Goal: Task Accomplishment & Management: Use online tool/utility

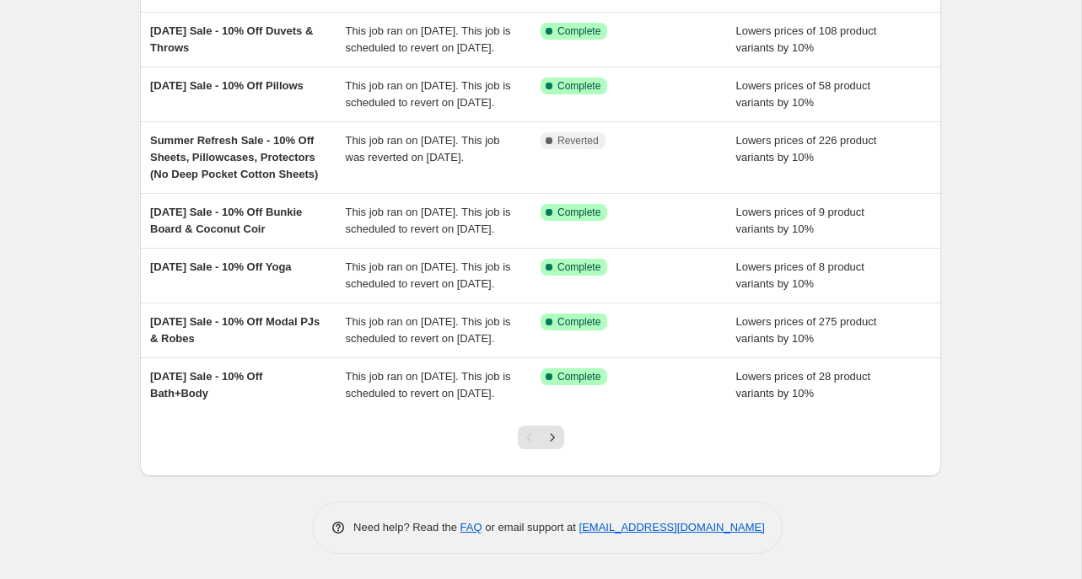
scroll to position [458, 0]
click at [555, 441] on icon "Next" at bounding box center [552, 437] width 17 height 17
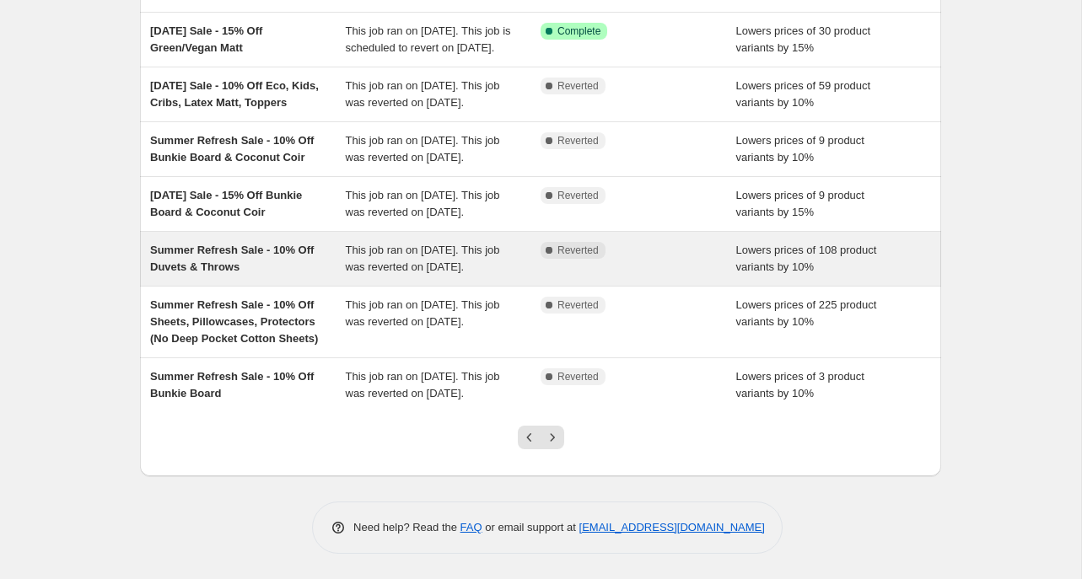
scroll to position [475, 0]
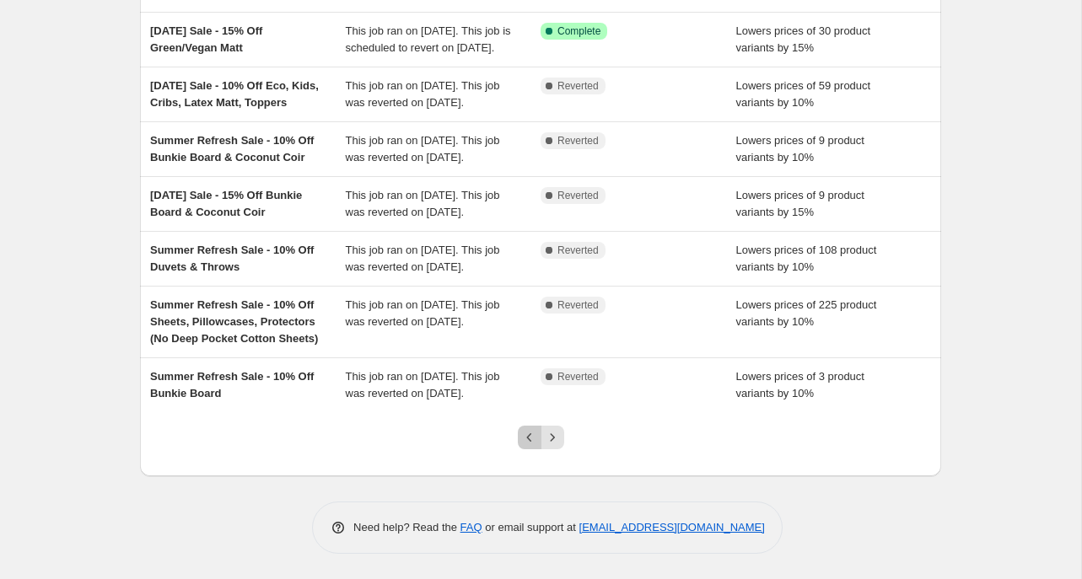
click at [526, 438] on icon "Previous" at bounding box center [528, 437] width 5 height 8
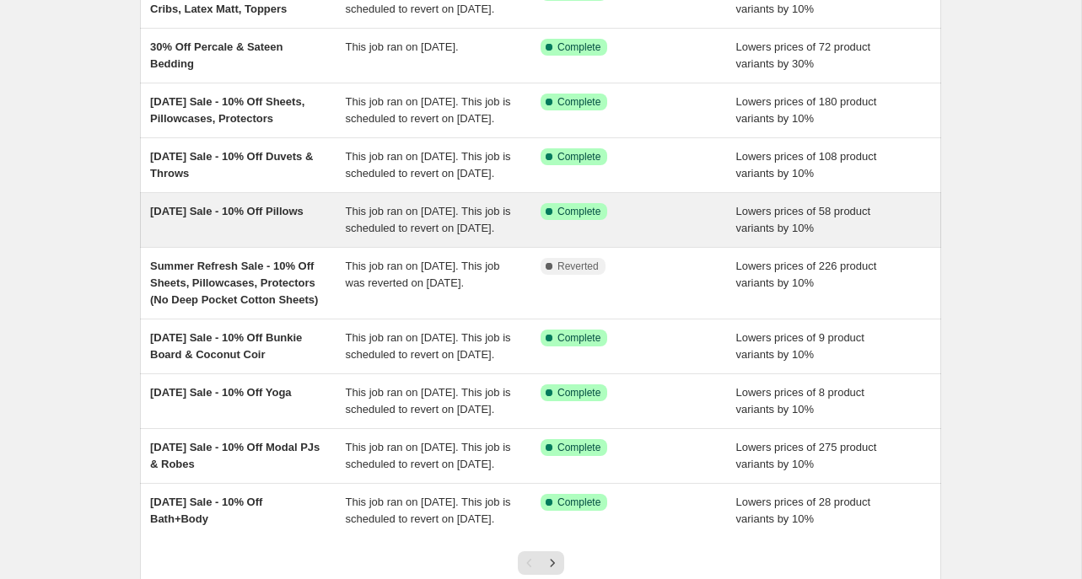
scroll to position [458, 0]
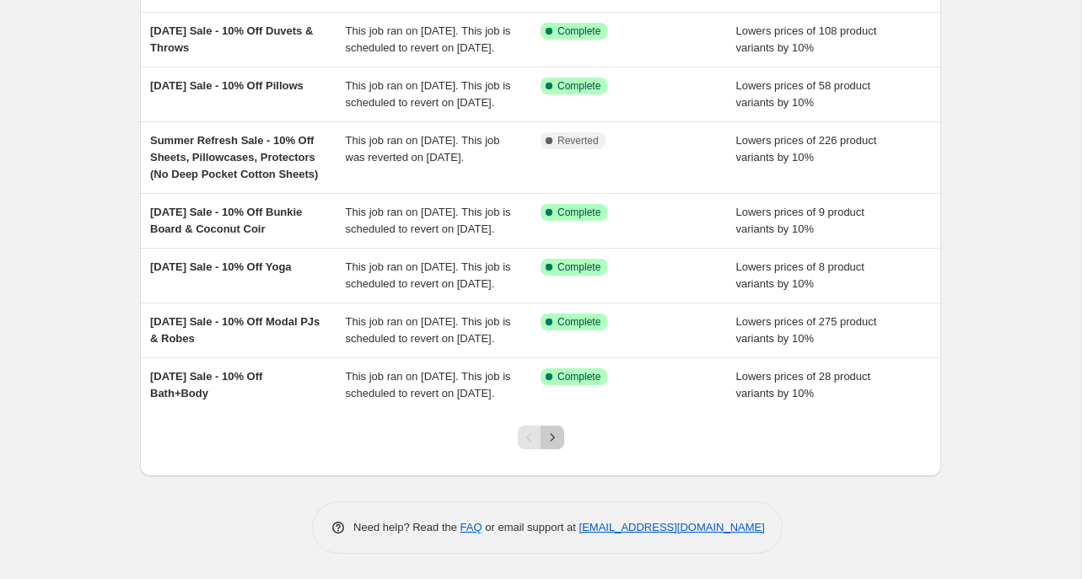
click at [556, 440] on icon "Next" at bounding box center [552, 437] width 17 height 17
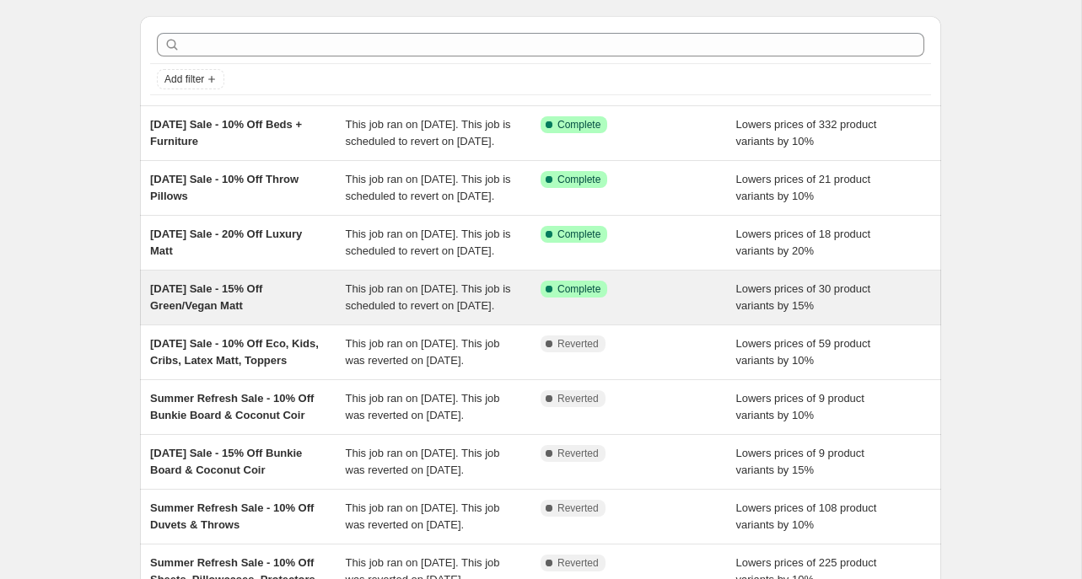
scroll to position [62, 0]
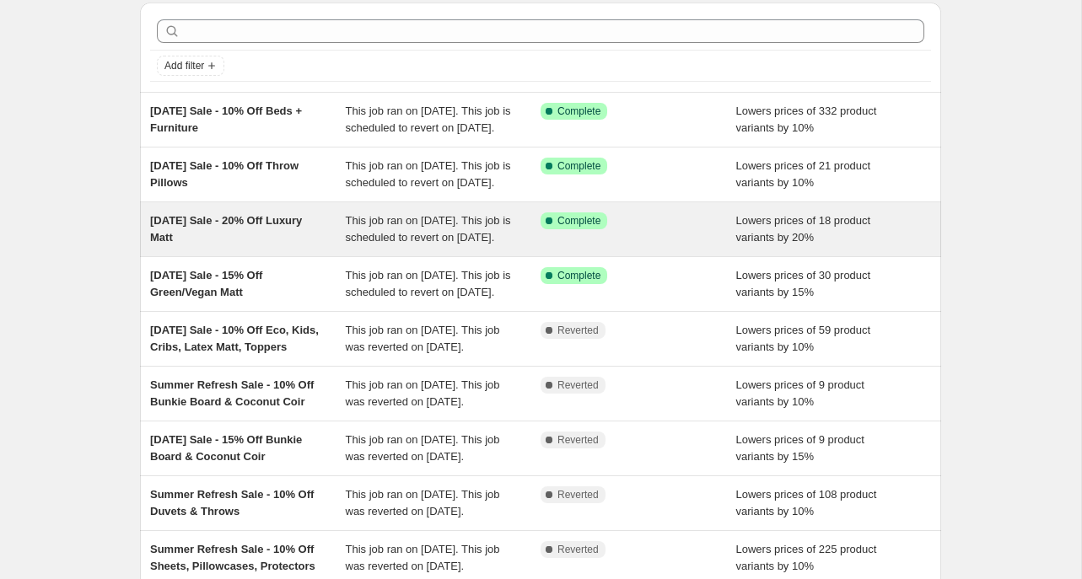
click at [315, 246] on div "[DATE] Sale - 20% Off Luxury Matt" at bounding box center [248, 230] width 196 height 34
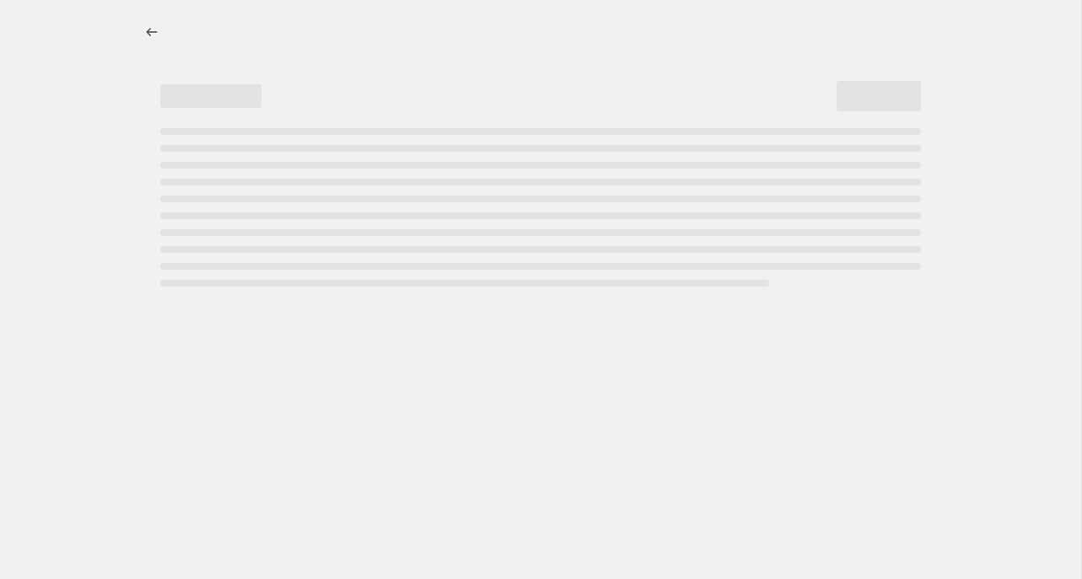
select select "percentage"
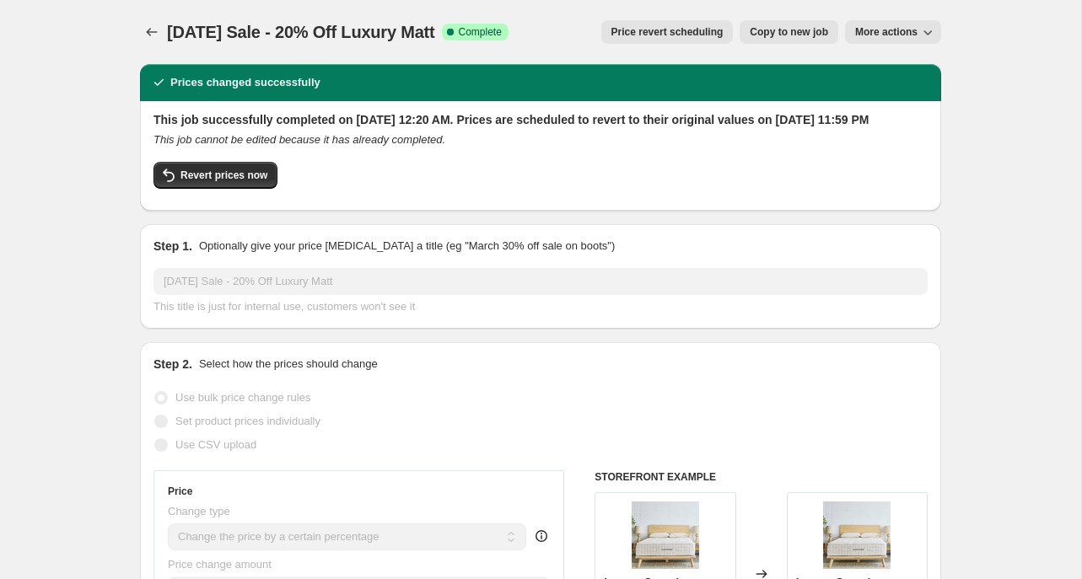
click at [773, 36] on span "Copy to new job" at bounding box center [789, 31] width 78 height 13
select select "percentage"
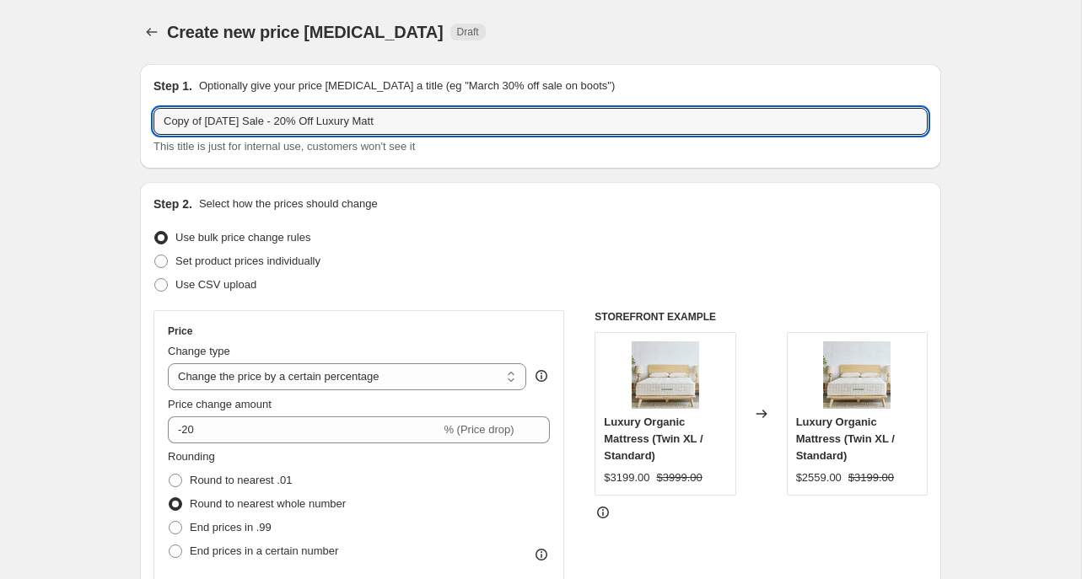
drag, startPoint x: 260, startPoint y: 124, endPoint x: 143, endPoint y: 120, distance: 116.5
click at [143, 121] on div "Step 1. Optionally give your price [MEDICAL_DATA] a title (eg "March 30% off sa…" at bounding box center [540, 116] width 801 height 105
click at [224, 127] on input "Fall Sale - 20% Off Luxury Matt" at bounding box center [540, 121] width 774 height 27
drag, startPoint x: 298, startPoint y: 123, endPoint x: 262, endPoint y: 121, distance: 35.5
click at [262, 121] on input "Fall Sale - 10% Off Luxury Matt" at bounding box center [540, 121] width 774 height 27
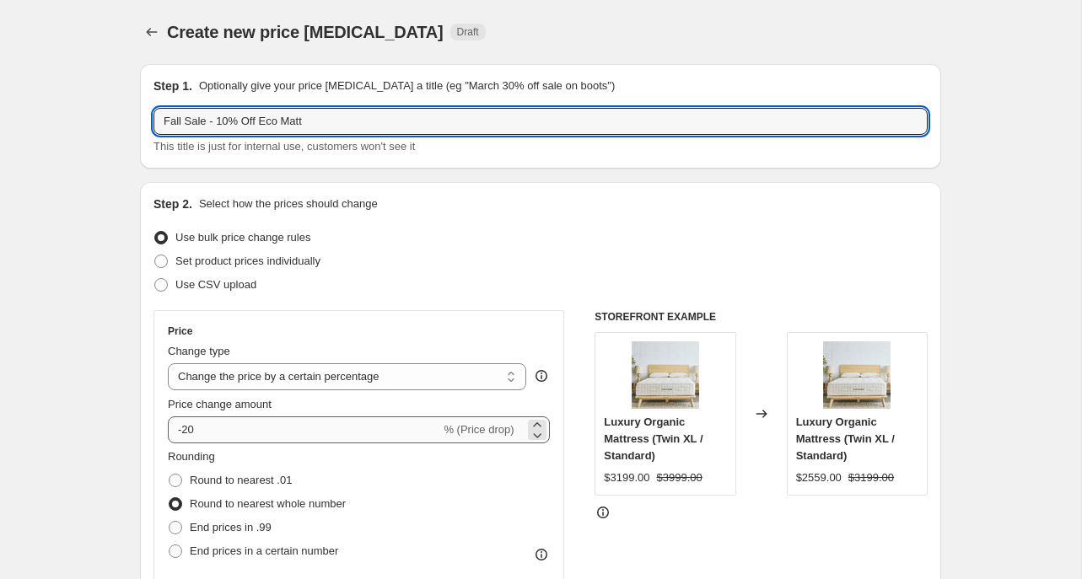
type input "Fall Sale - 10% Off Eco Matt"
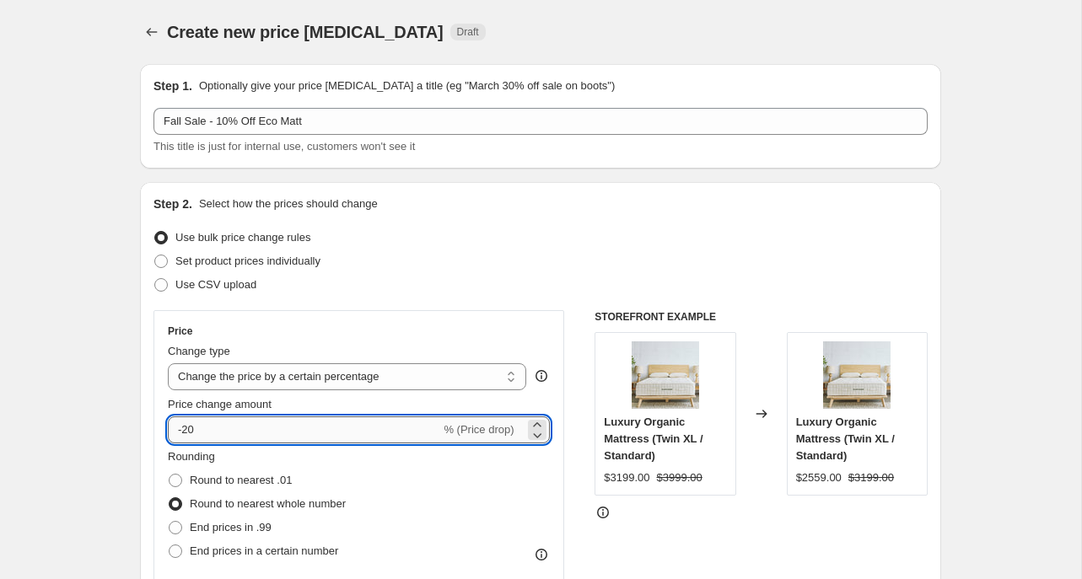
click at [190, 432] on input "-20" at bounding box center [304, 430] width 272 height 27
click at [243, 432] on input "-10" at bounding box center [304, 430] width 272 height 27
type input "-10"
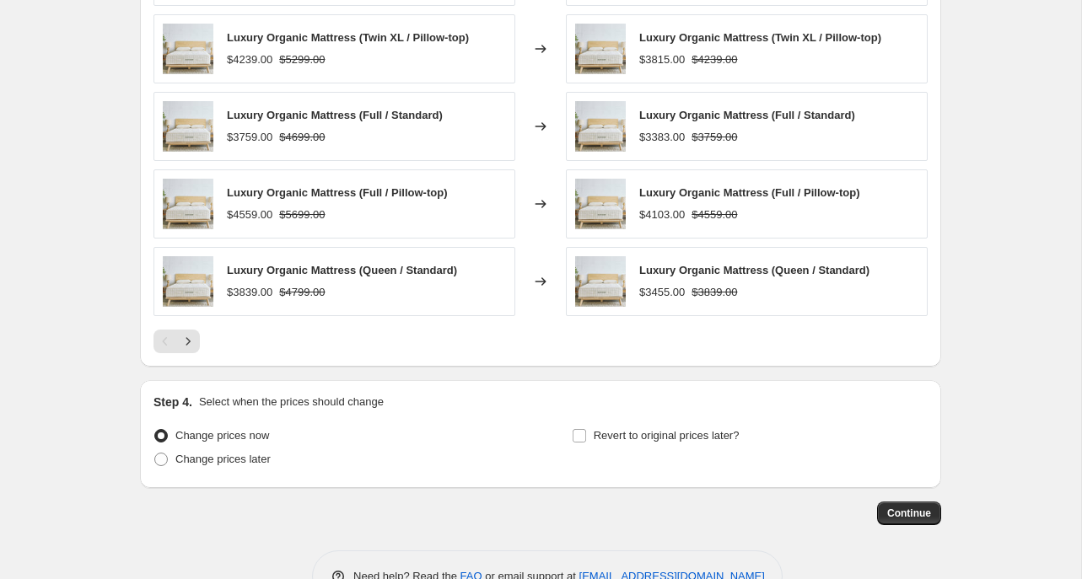
scroll to position [1252, 0]
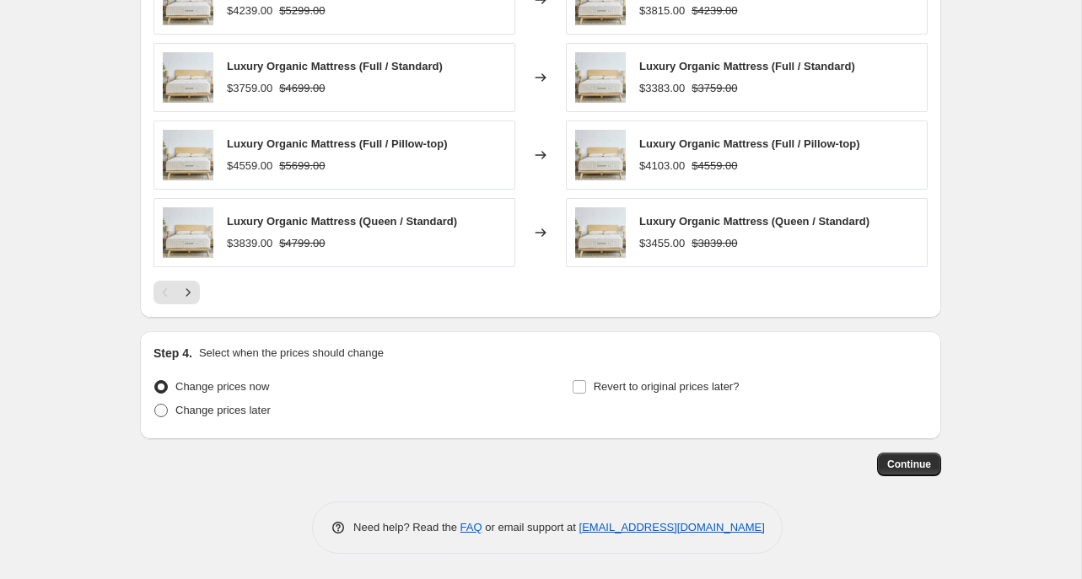
click at [164, 409] on span at bounding box center [160, 410] width 13 height 13
click at [155, 405] on input "Change prices later" at bounding box center [154, 404] width 1 height 1
radio input "true"
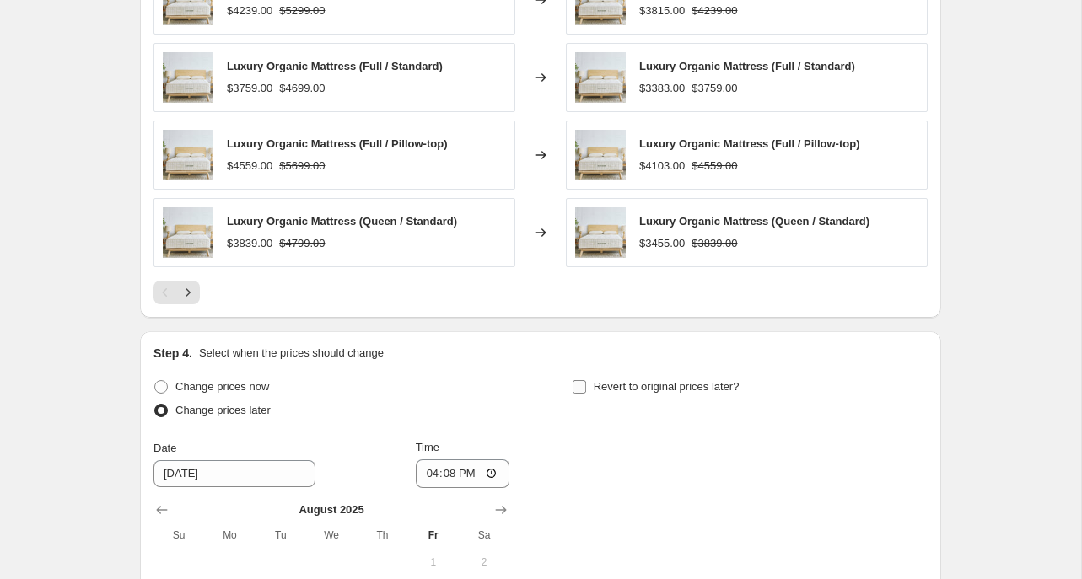
click at [583, 388] on input "Revert to original prices later?" at bounding box center [579, 386] width 13 height 13
checkbox input "true"
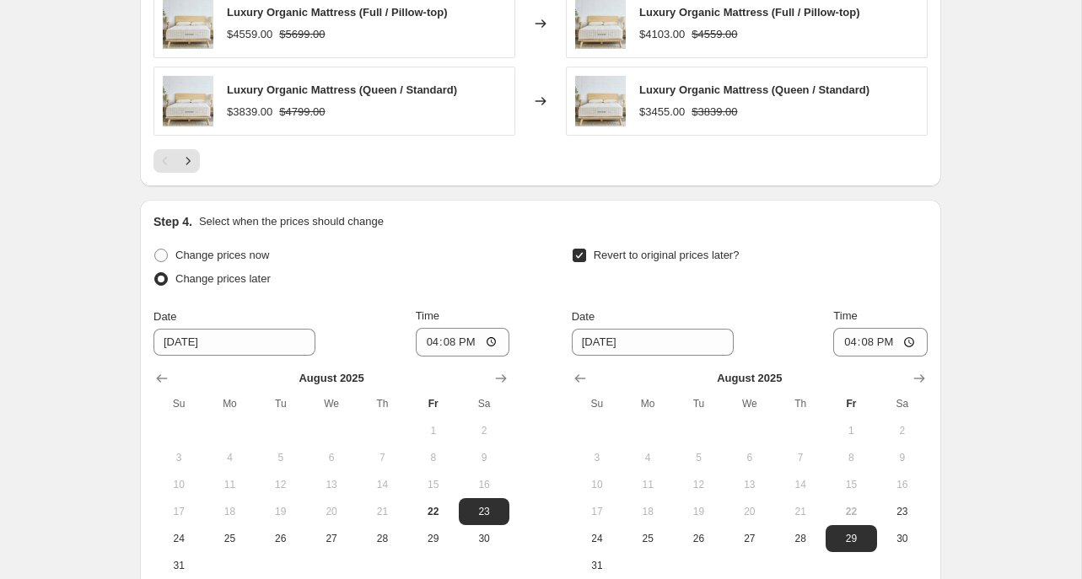
scroll to position [1462, 0]
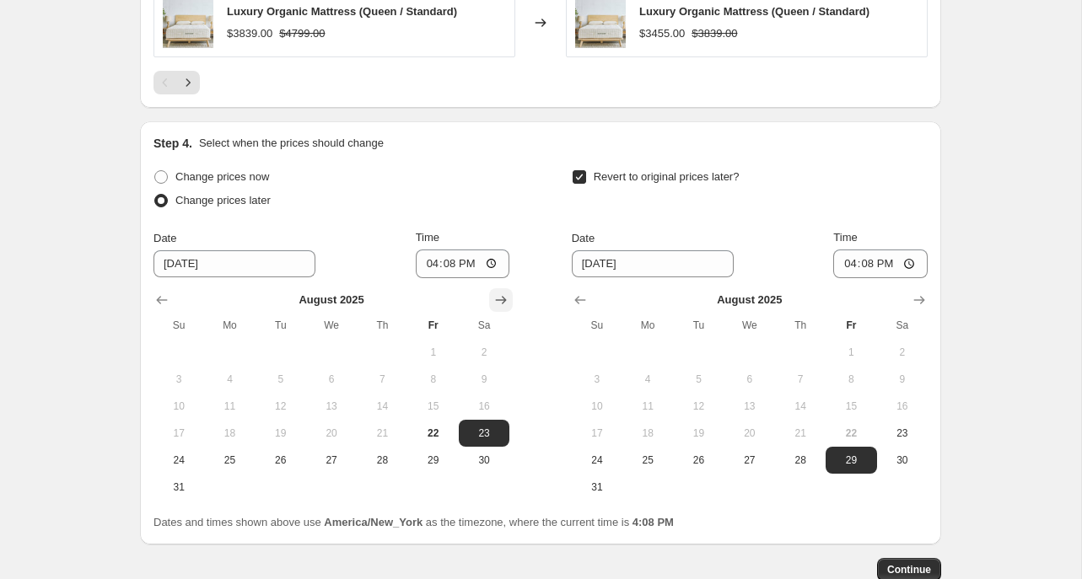
click at [503, 299] on icon "Show next month, September 2025" at bounding box center [501, 300] width 17 height 17
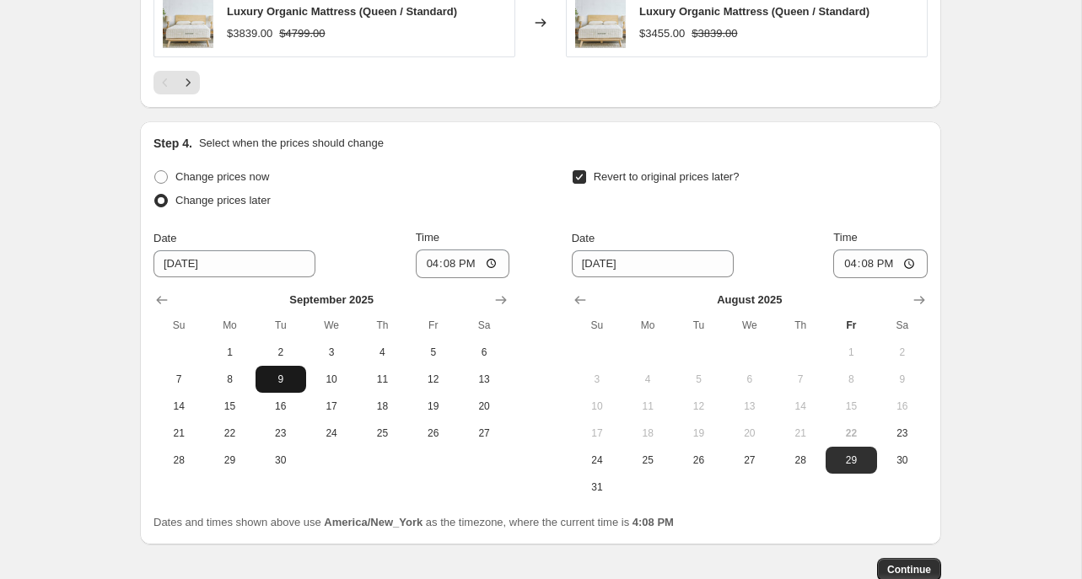
click at [282, 379] on span "9" at bounding box center [280, 379] width 37 height 13
type input "[DATE]"
click at [929, 302] on button "Show next month, September 2025" at bounding box center [919, 300] width 24 height 24
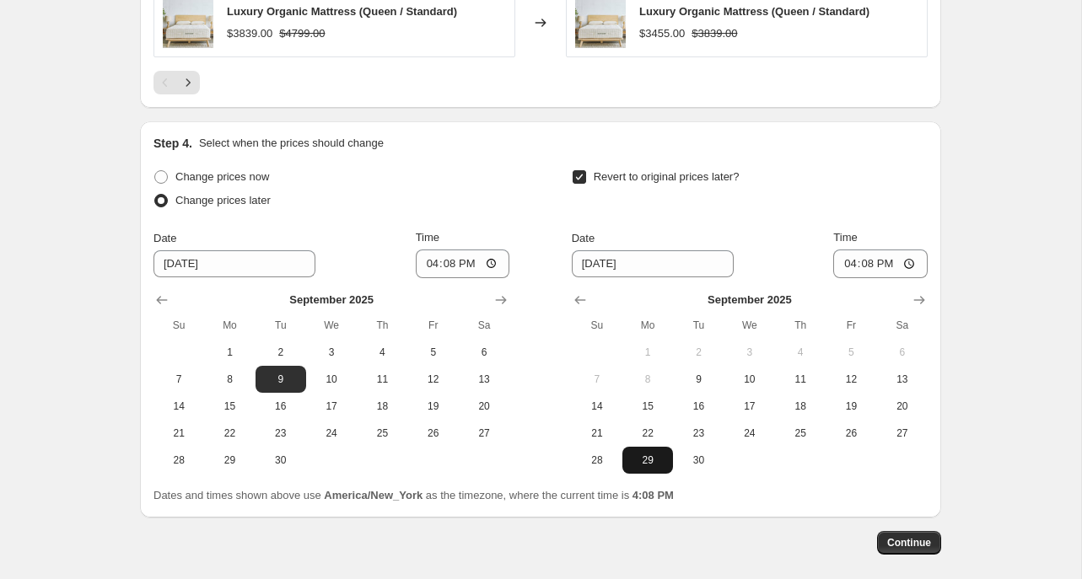
click at [657, 460] on span "29" at bounding box center [647, 460] width 37 height 13
type input "[DATE]"
click at [431, 263] on input "16:08" at bounding box center [463, 264] width 94 height 29
type input "00:20"
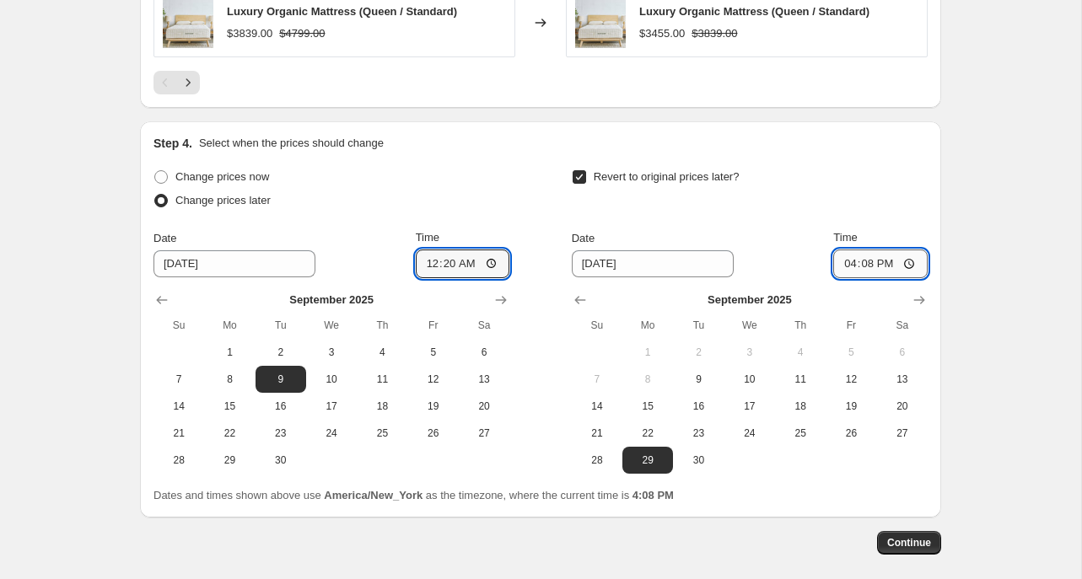
click at [843, 267] on input "16:08" at bounding box center [880, 264] width 94 height 29
type input "23:59"
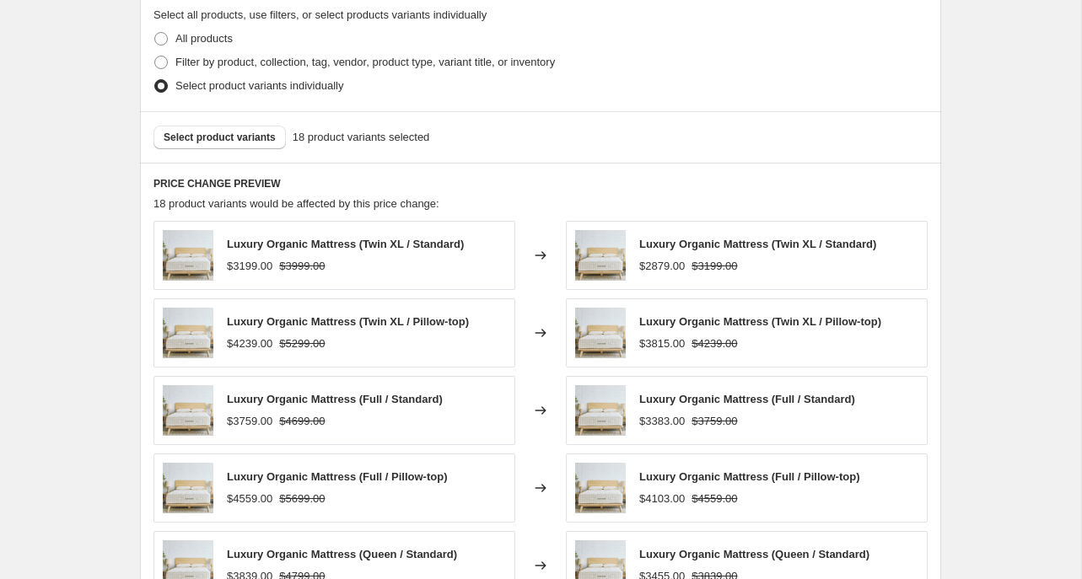
scroll to position [918, 0]
click at [217, 136] on span "Select product variants" at bounding box center [220, 138] width 112 height 13
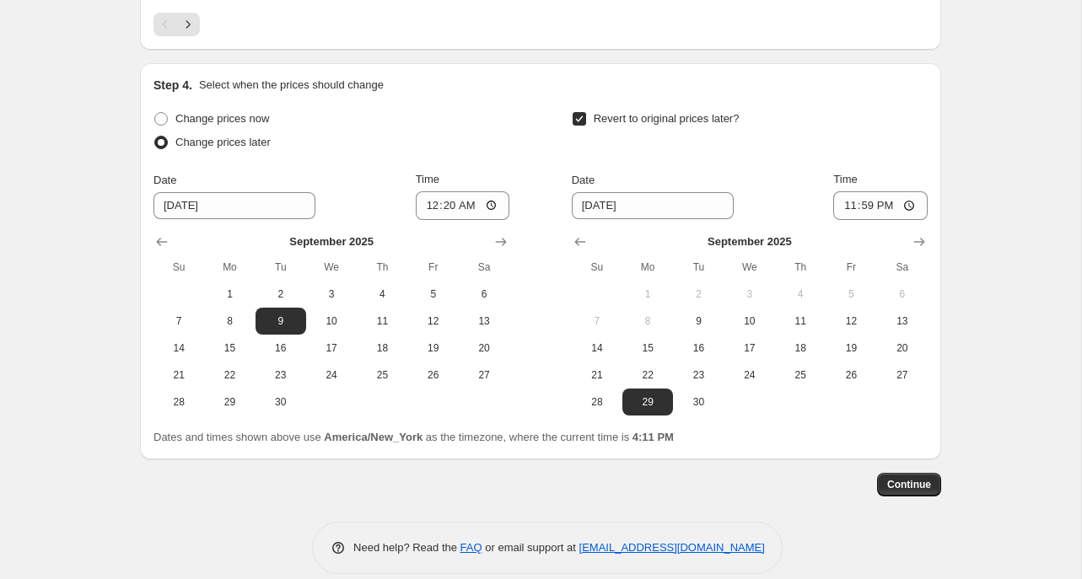
scroll to position [1541, 0]
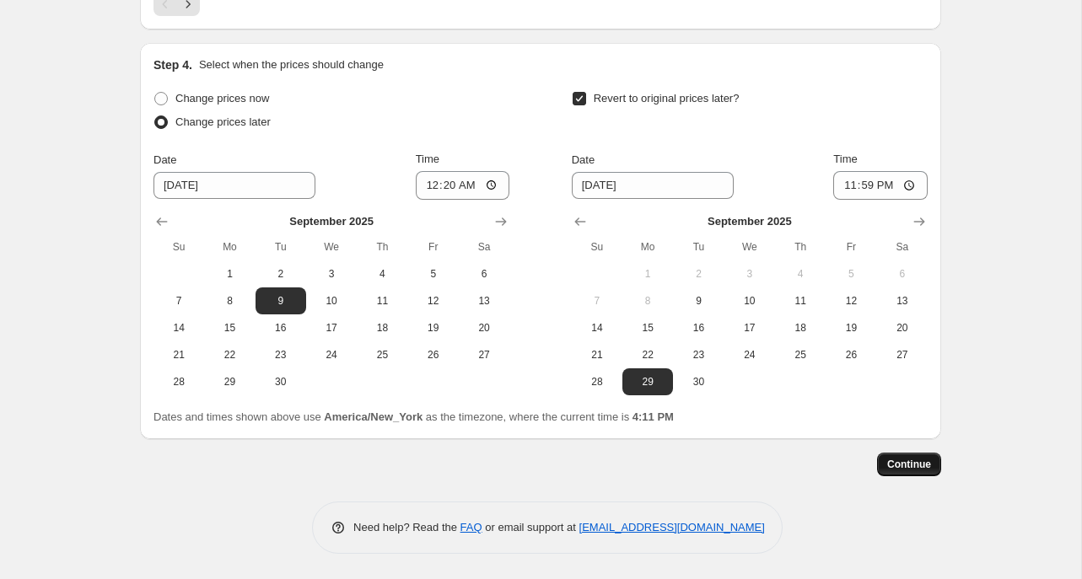
click at [913, 467] on span "Continue" at bounding box center [909, 464] width 44 height 13
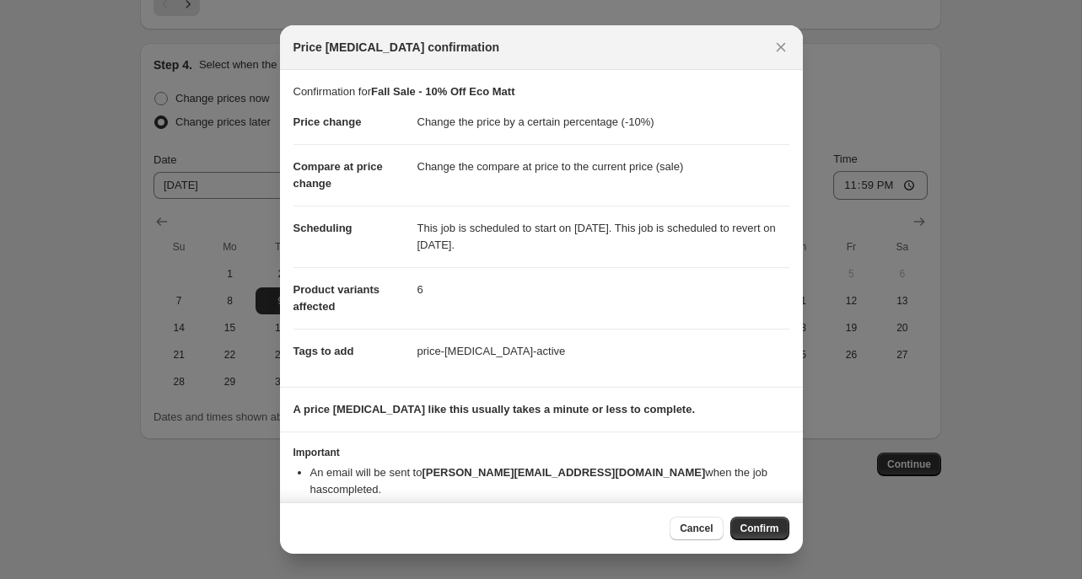
scroll to position [16, 0]
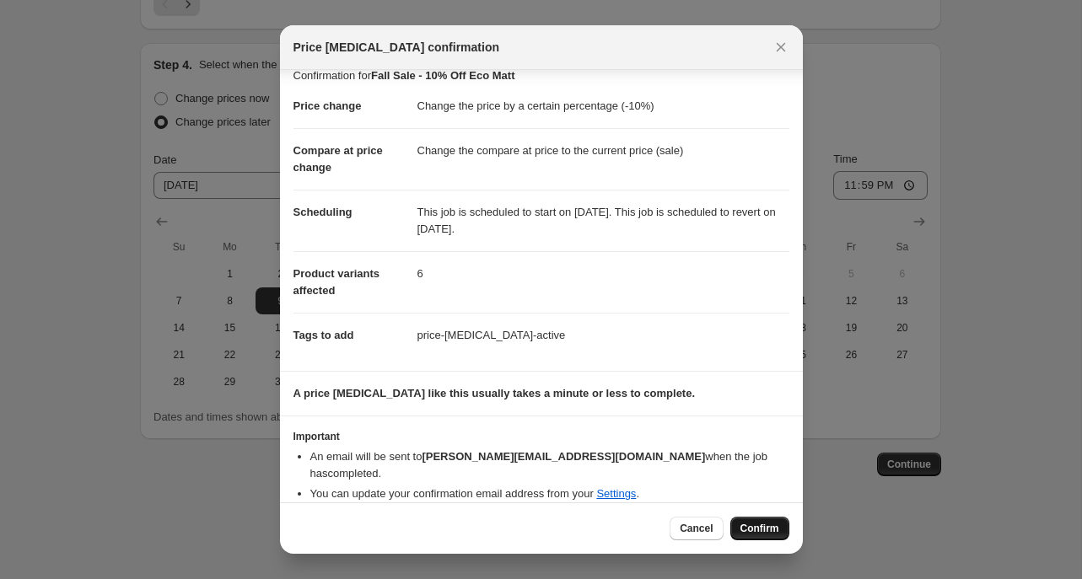
click at [758, 532] on span "Confirm" at bounding box center [759, 528] width 39 height 13
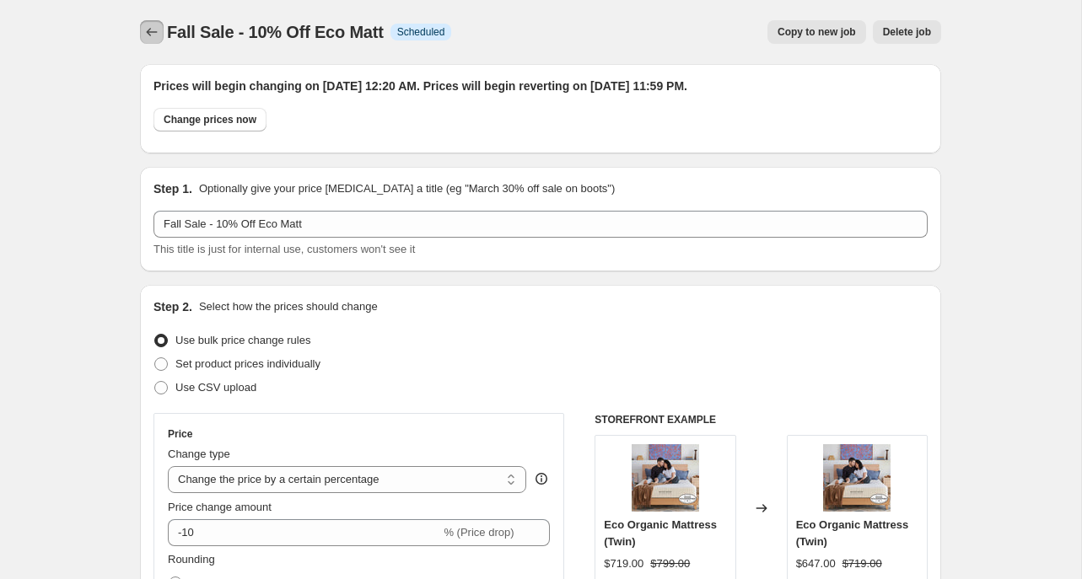
click at [148, 34] on icon "Price change jobs" at bounding box center [152, 32] width 11 height 8
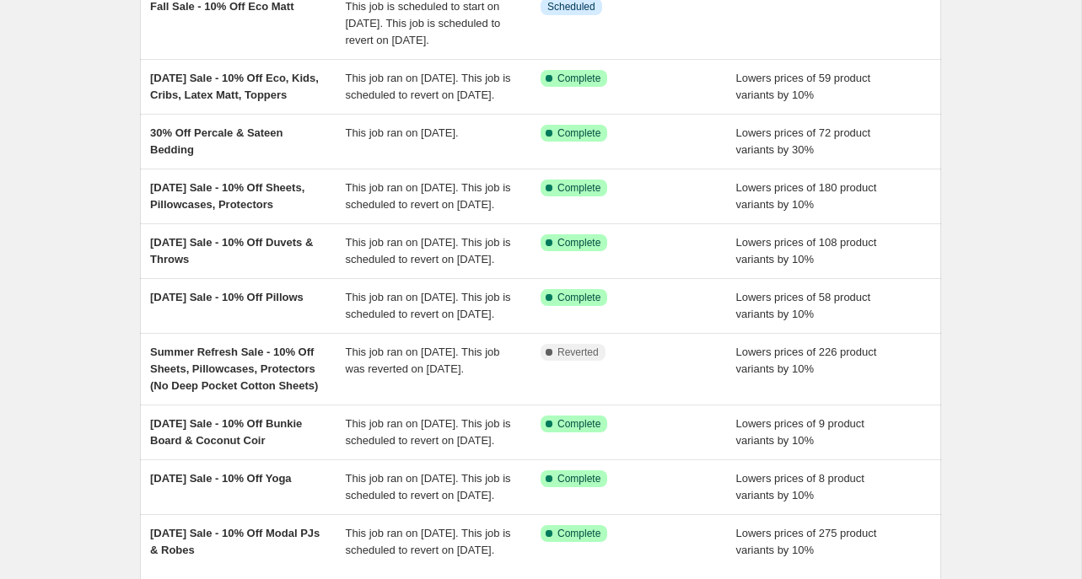
scroll to position [163, 0]
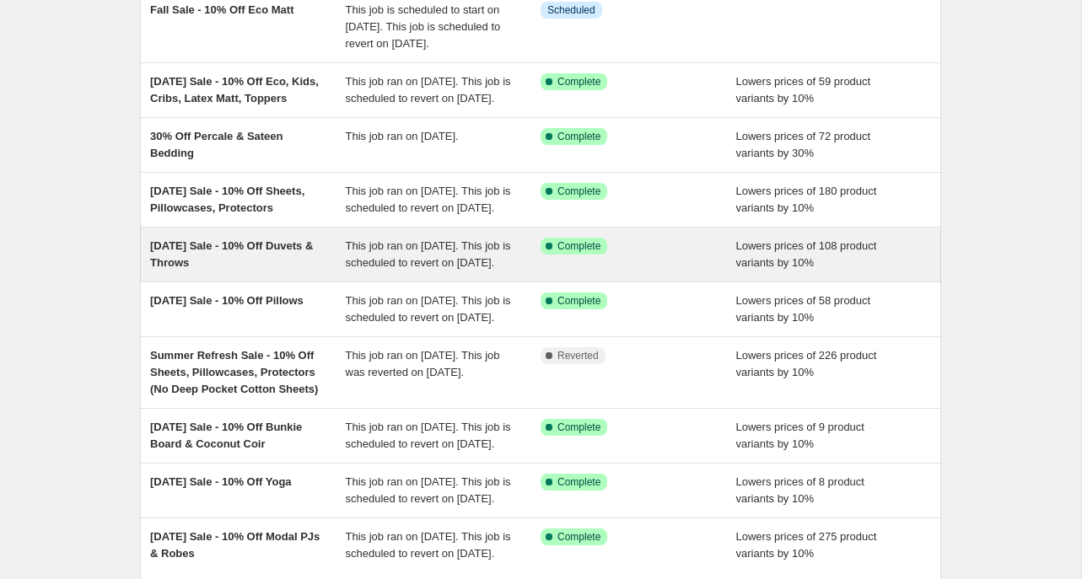
click at [426, 269] on span "This job ran on [DATE]. This job is scheduled to revert on [DATE]." at bounding box center [428, 255] width 165 height 30
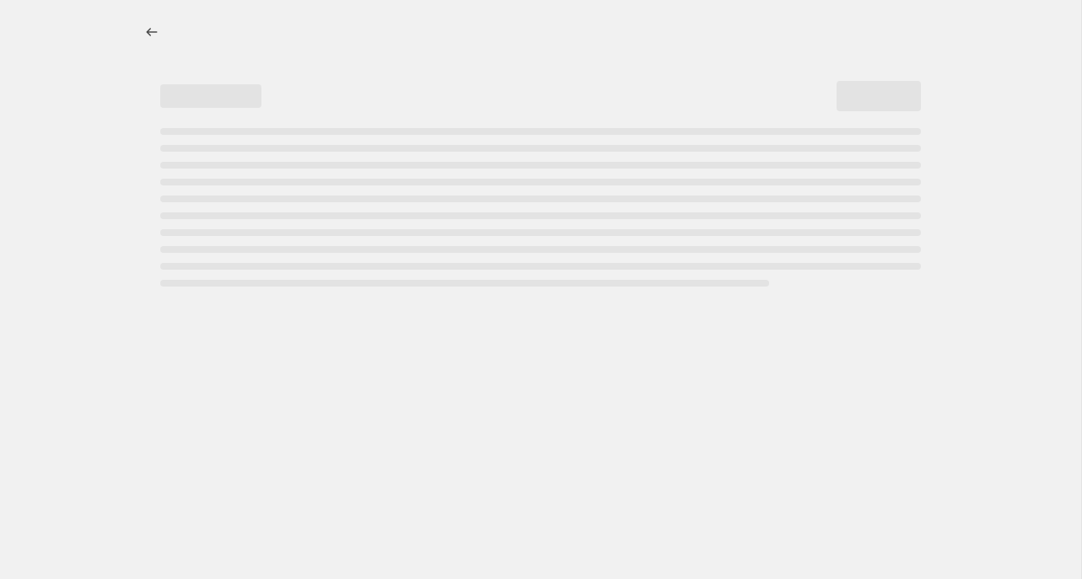
select select "percentage"
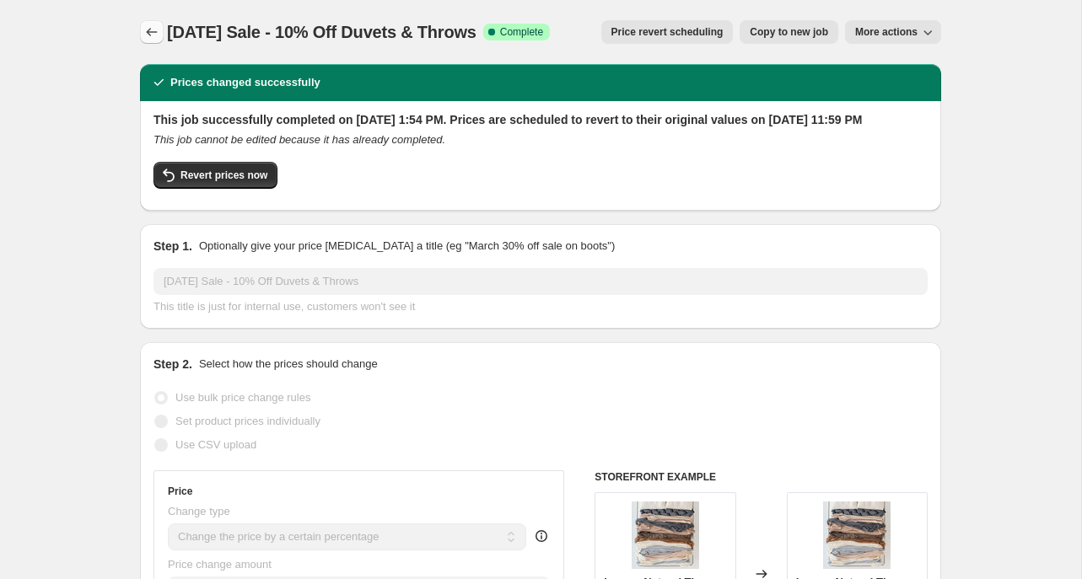
click at [148, 34] on icon "Price change jobs" at bounding box center [151, 32] width 17 height 17
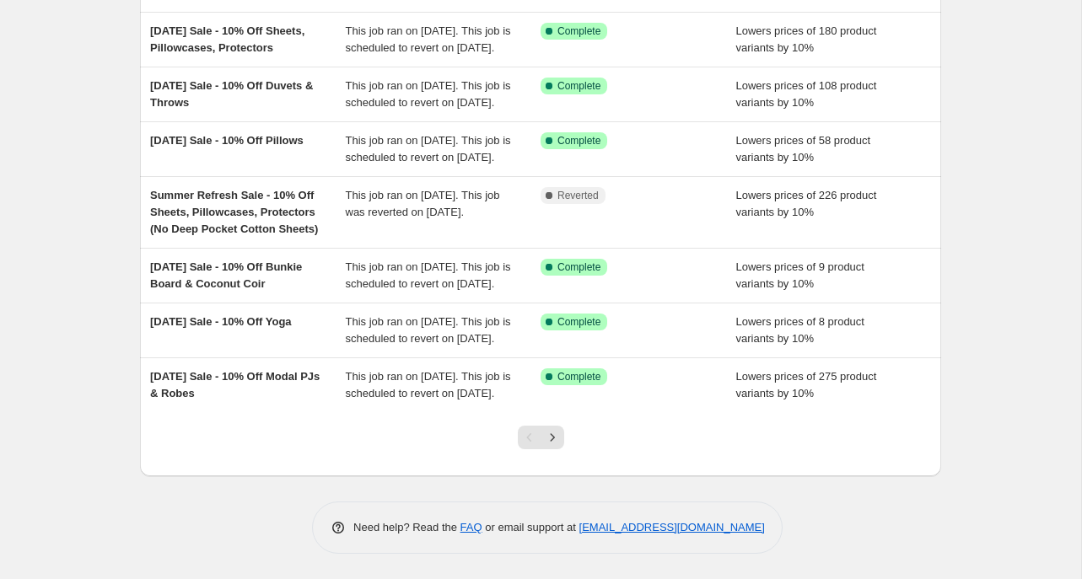
scroll to position [475, 0]
click at [550, 434] on icon "Next" at bounding box center [552, 437] width 4 height 8
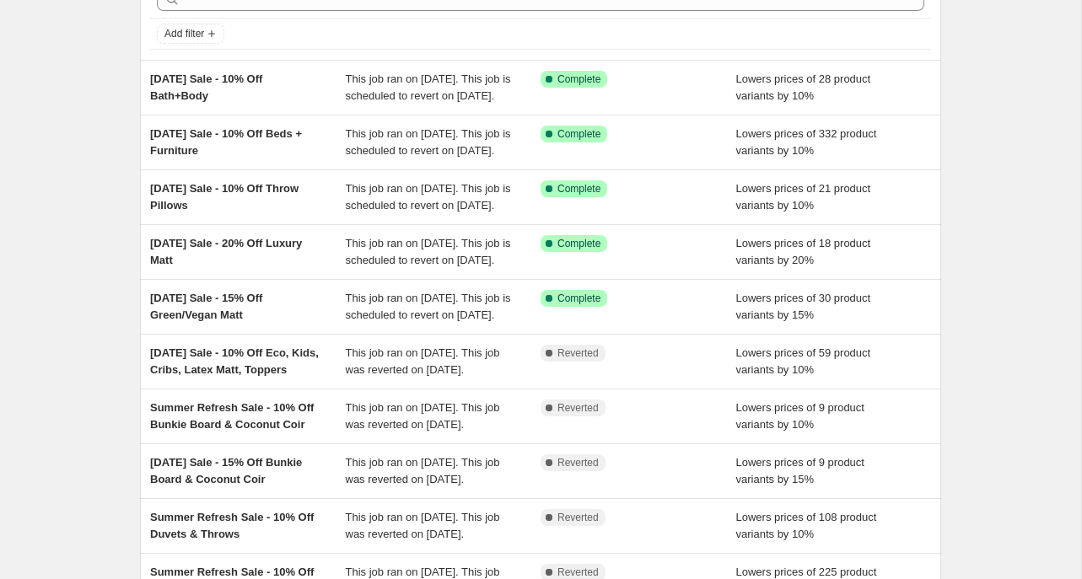
scroll to position [100, 0]
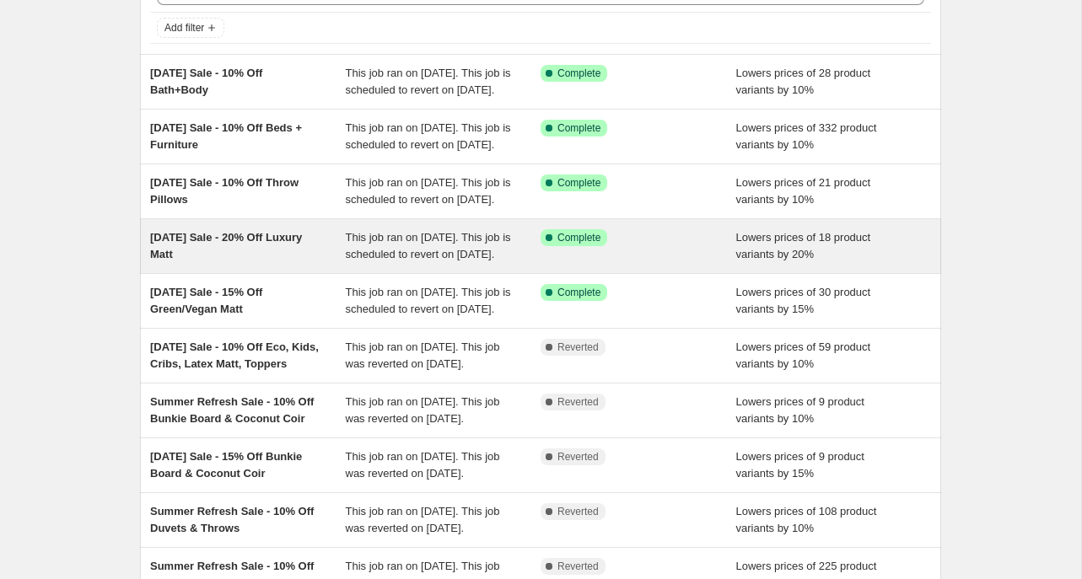
click at [319, 263] on div "[DATE] Sale - 20% Off Luxury Matt" at bounding box center [248, 246] width 196 height 34
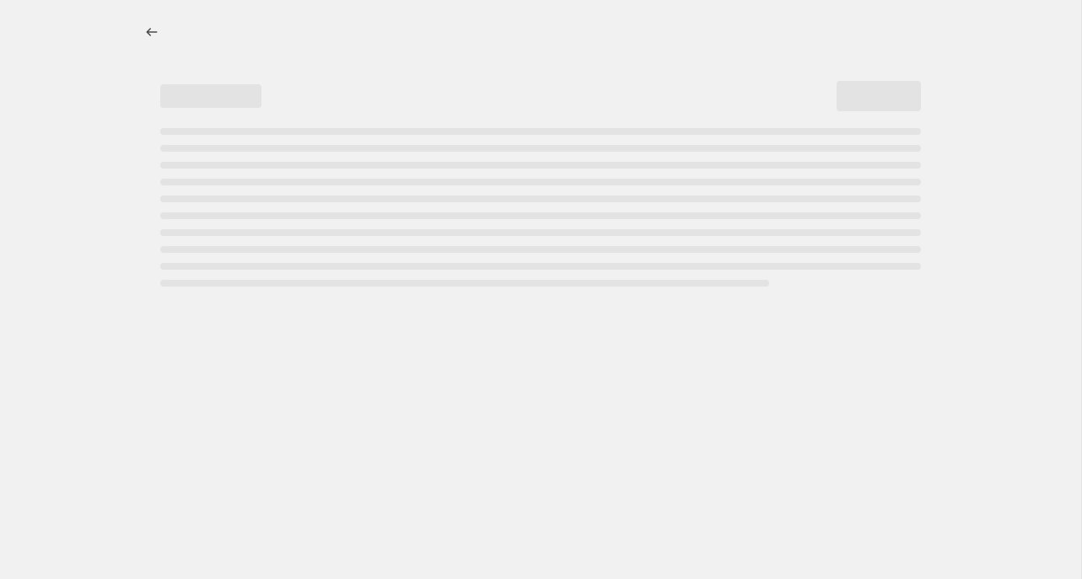
select select "percentage"
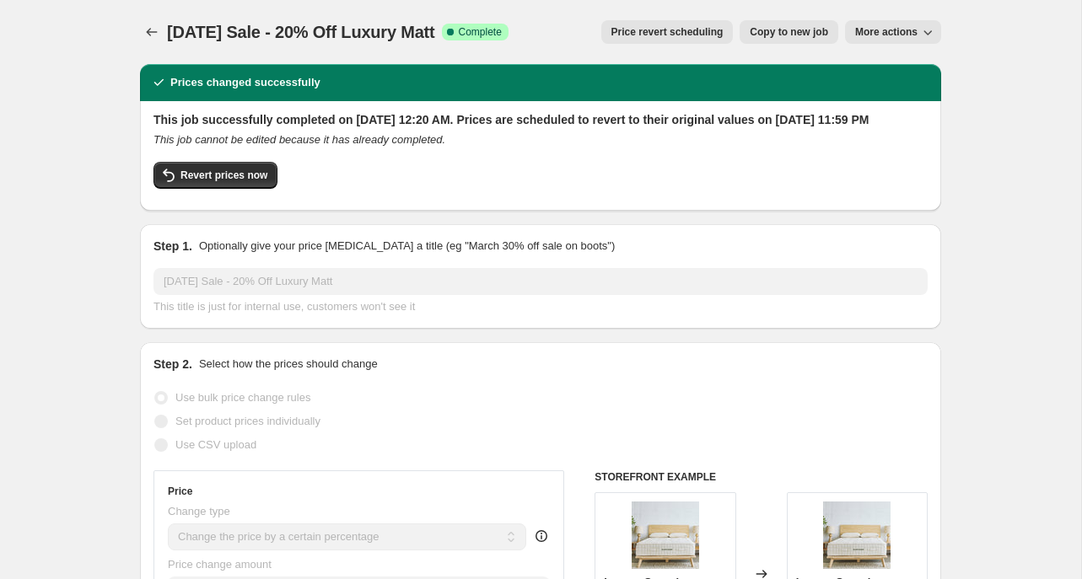
click at [778, 33] on span "Copy to new job" at bounding box center [789, 31] width 78 height 13
select select "percentage"
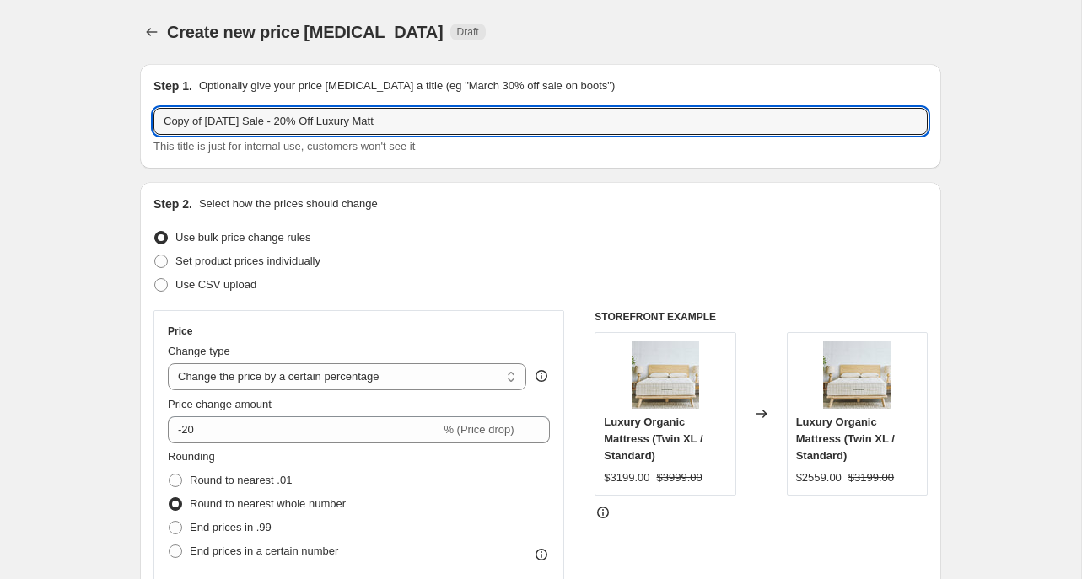
drag, startPoint x: 260, startPoint y: 123, endPoint x: 139, endPoint y: 119, distance: 120.7
click at [140, 119] on div "Step 1. Optionally give your price [MEDICAL_DATA] a title (eg "March 30% off sa…" at bounding box center [540, 116] width 801 height 105
type input "Fall Sale - 20% Off Luxury Matt"
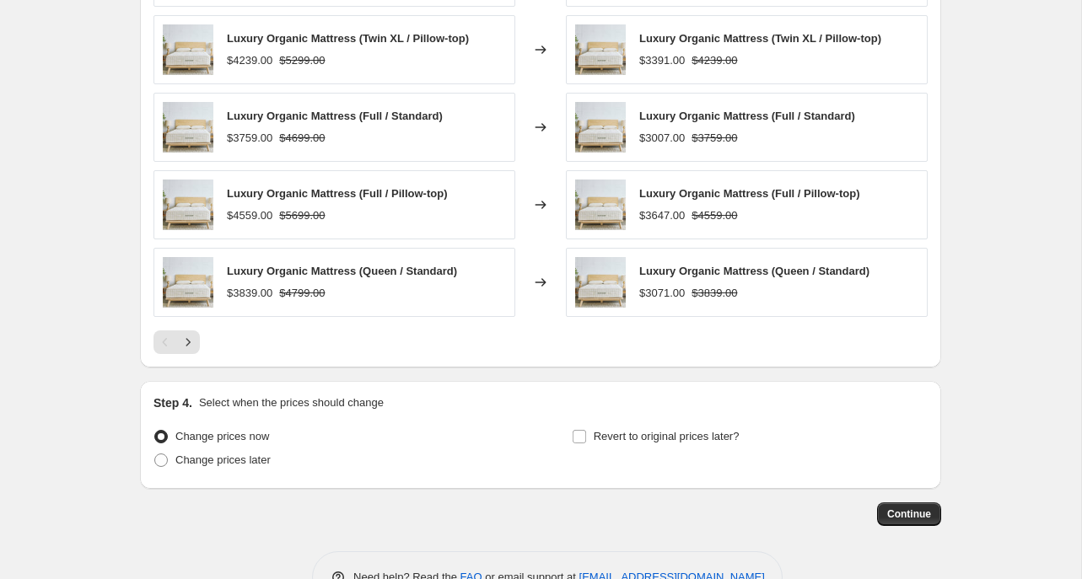
scroll to position [1252, 0]
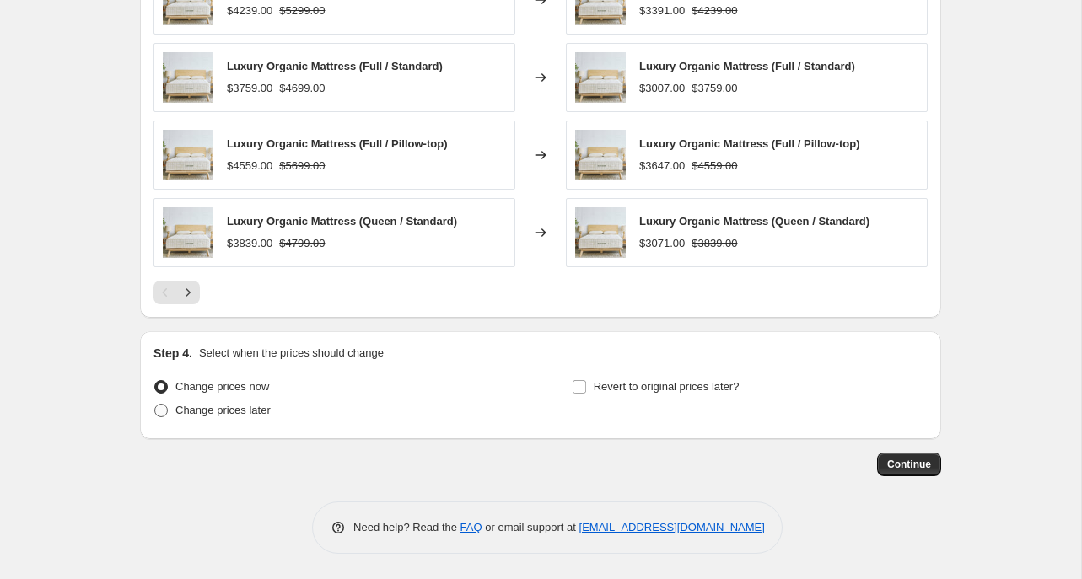
click at [164, 417] on span at bounding box center [160, 410] width 15 height 15
click at [155, 405] on input "Change prices later" at bounding box center [154, 404] width 1 height 1
radio input "true"
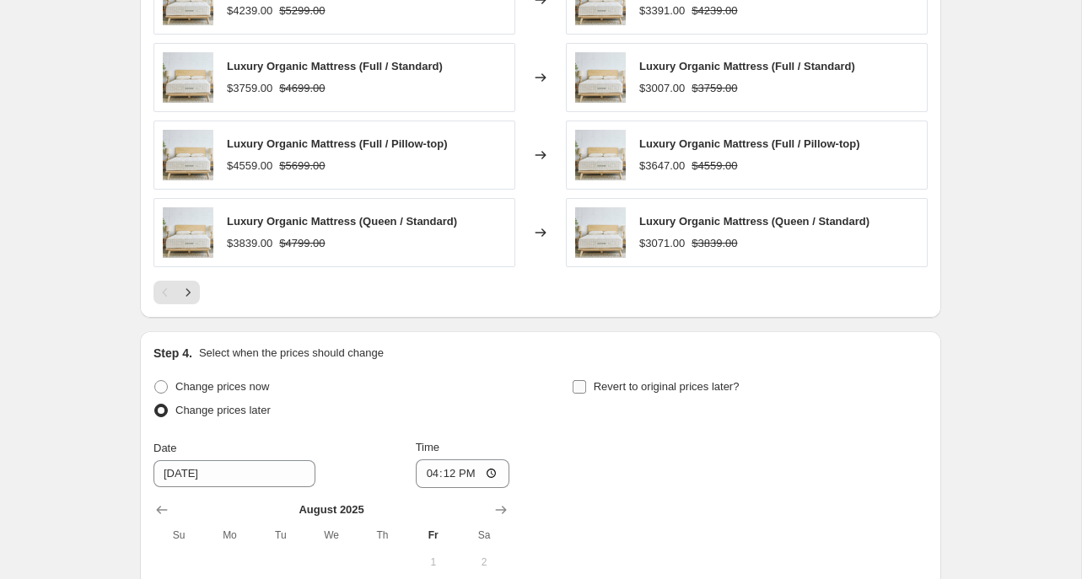
click at [580, 389] on input "Revert to original prices later?" at bounding box center [579, 386] width 13 height 13
checkbox input "true"
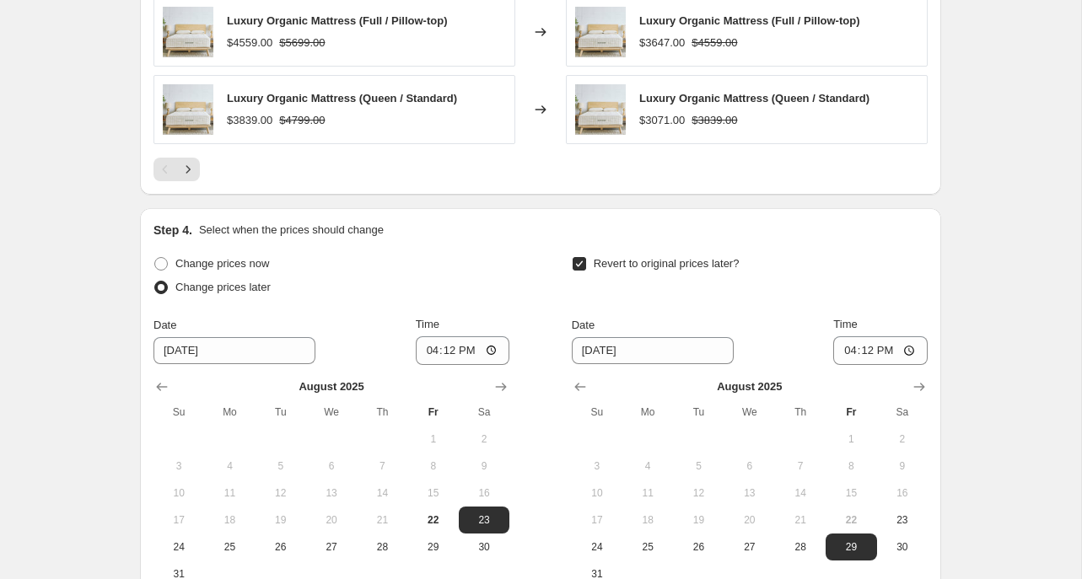
scroll to position [1445, 0]
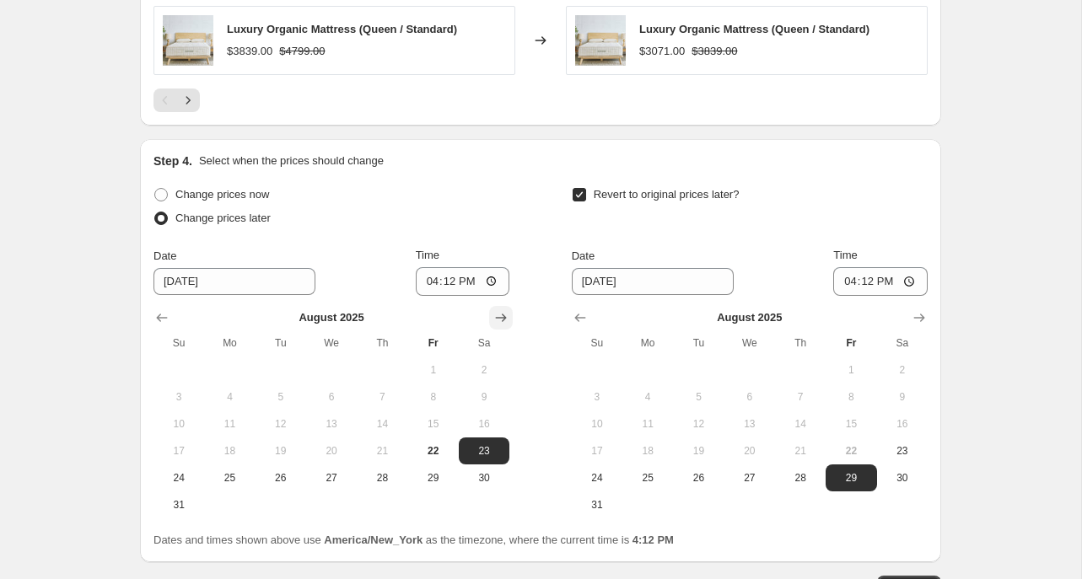
click at [508, 316] on icon "Show next month, September 2025" at bounding box center [501, 318] width 17 height 17
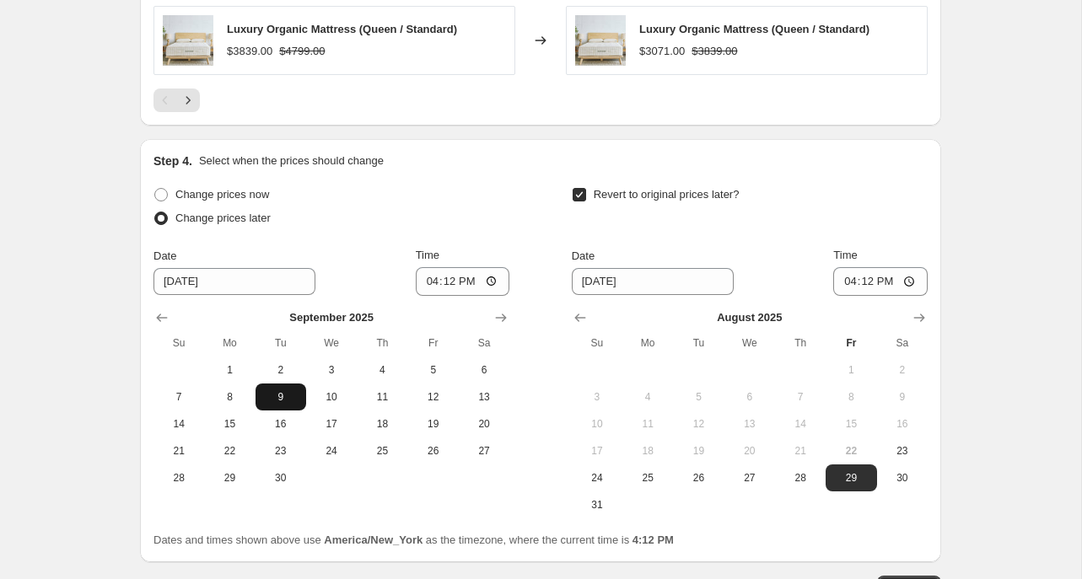
click at [285, 396] on span "9" at bounding box center [280, 396] width 37 height 13
type input "[DATE]"
click at [925, 315] on icon "Show next month, September 2025" at bounding box center [919, 318] width 17 height 17
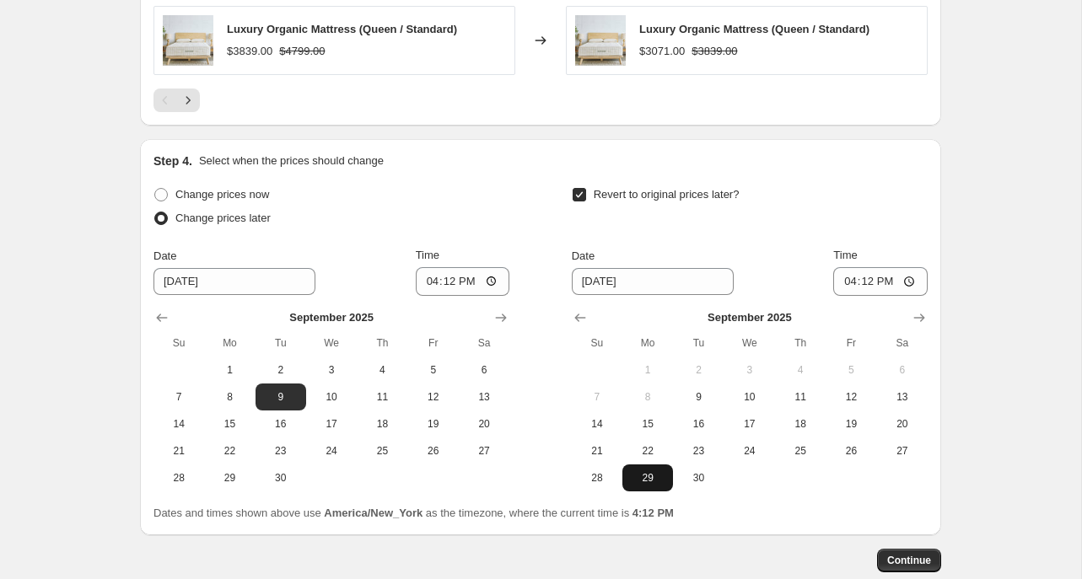
click at [654, 475] on span "29" at bounding box center [647, 477] width 37 height 13
type input "[DATE]"
click at [423, 283] on input "16:12" at bounding box center [463, 281] width 94 height 29
type input "00:20"
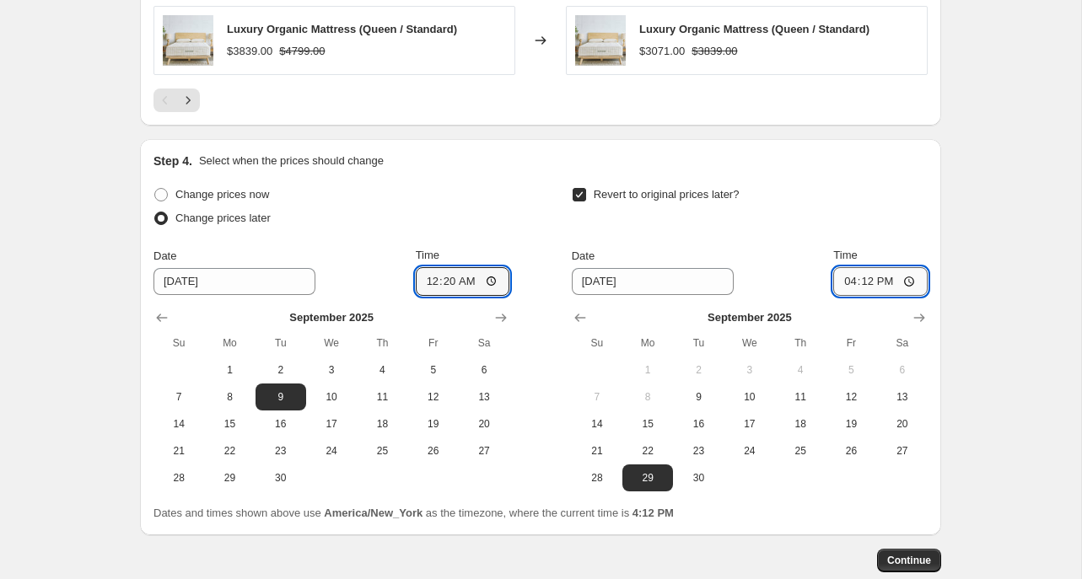
click at [843, 280] on input "16:12" at bounding box center [880, 281] width 94 height 29
type input "23:59"
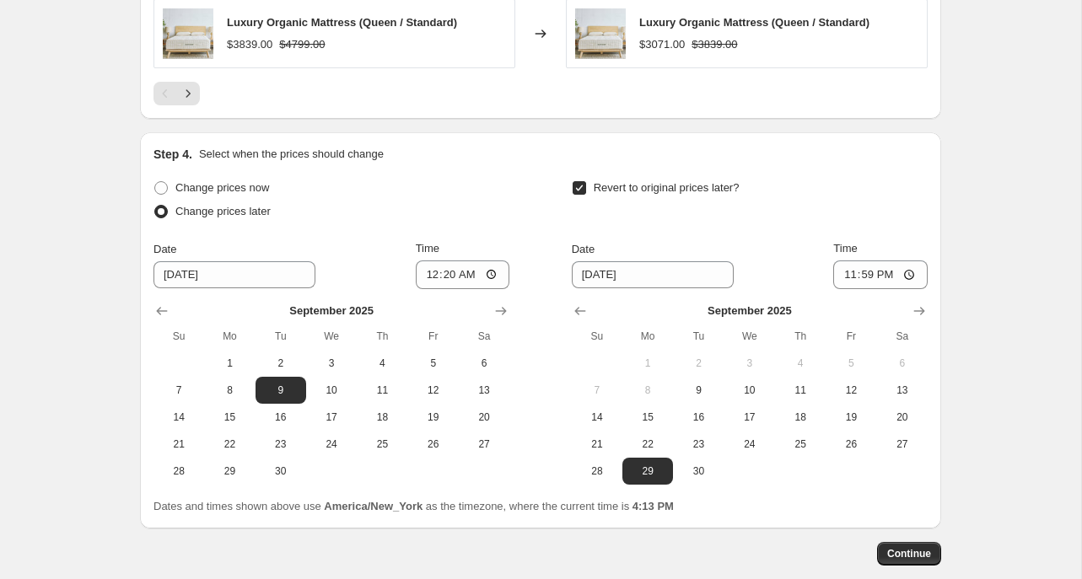
scroll to position [1455, 0]
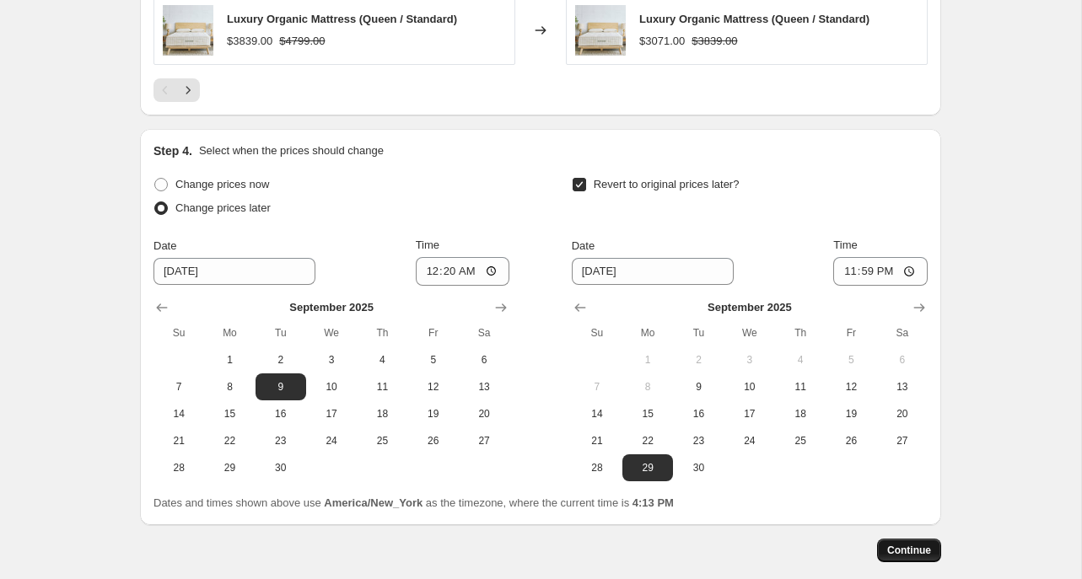
click at [912, 547] on span "Continue" at bounding box center [909, 550] width 44 height 13
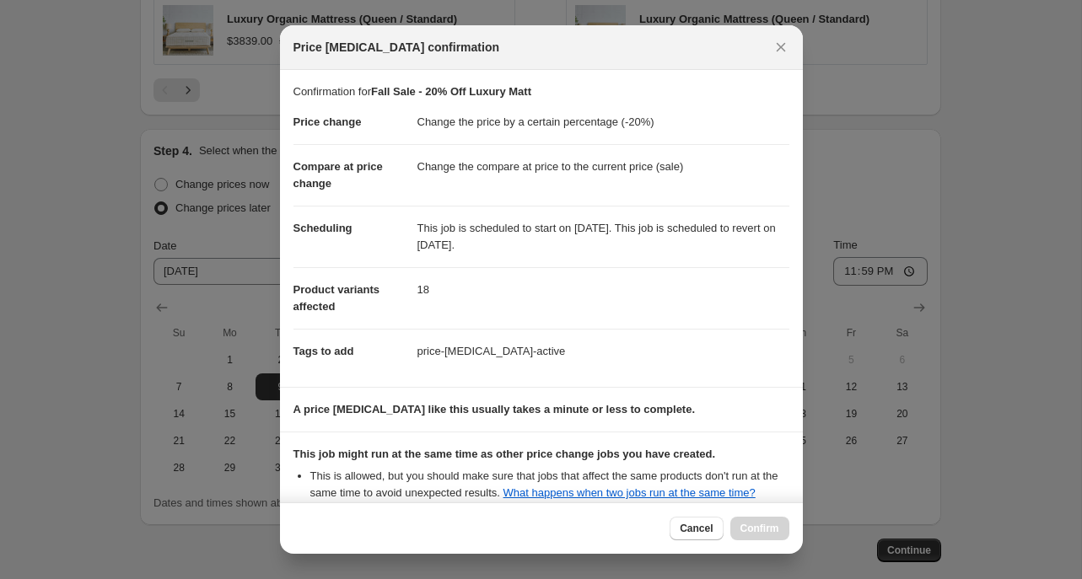
scroll to position [189, 0]
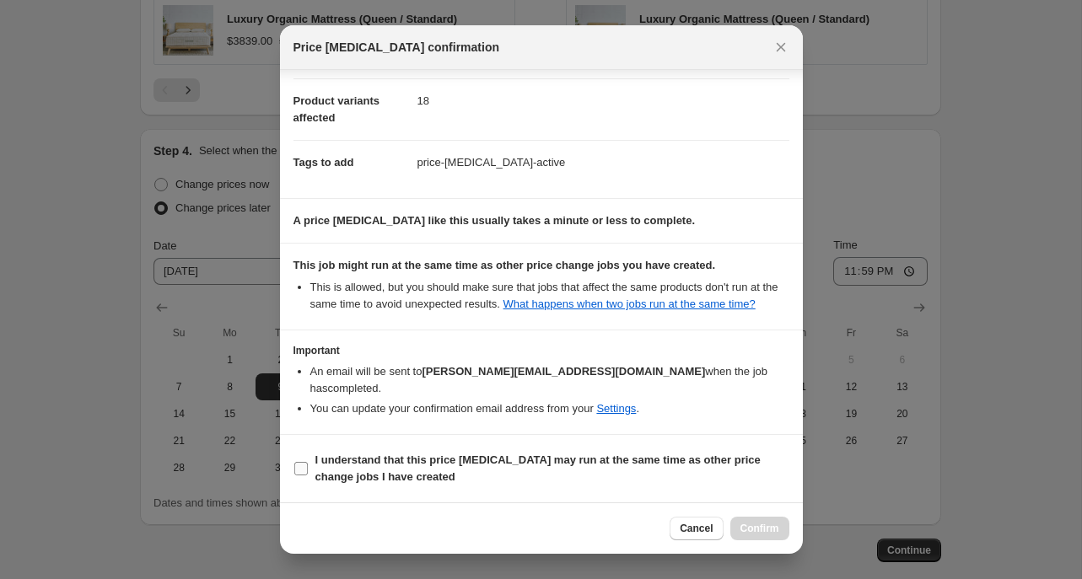
click at [304, 468] on input "I understand that this price [MEDICAL_DATA] may run at the same time as other p…" at bounding box center [300, 468] width 13 height 13
checkbox input "true"
click at [752, 529] on span "Confirm" at bounding box center [759, 528] width 39 height 13
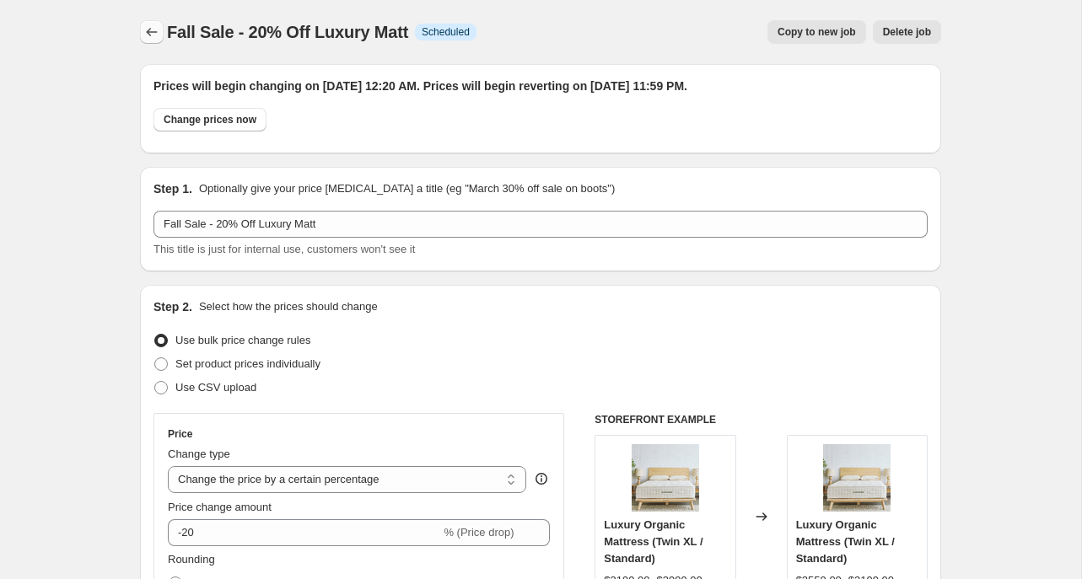
click at [153, 28] on icon "Price change jobs" at bounding box center [151, 32] width 17 height 17
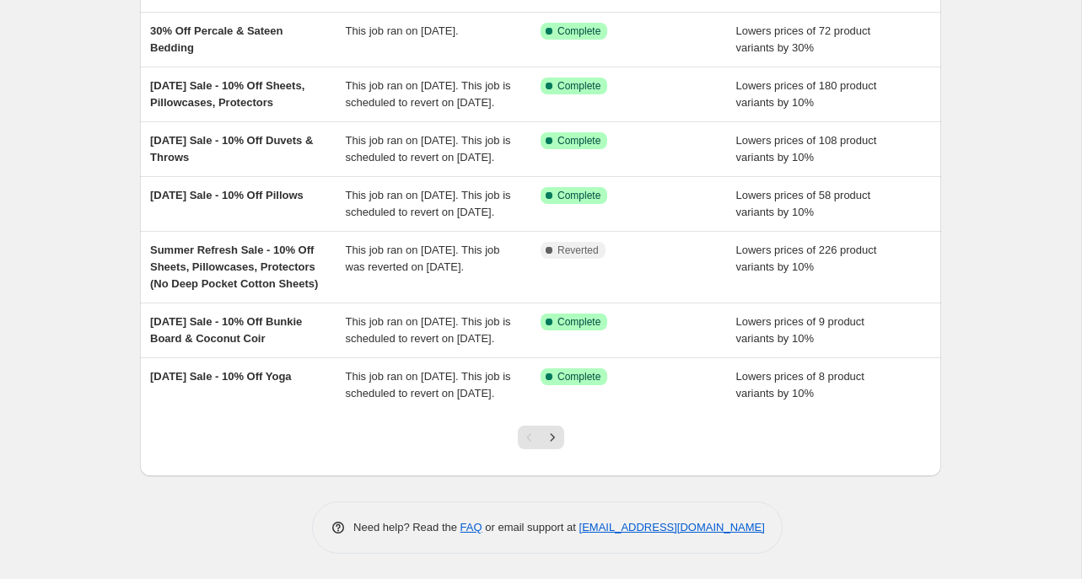
scroll to position [492, 0]
click at [557, 436] on icon "Next" at bounding box center [552, 437] width 17 height 17
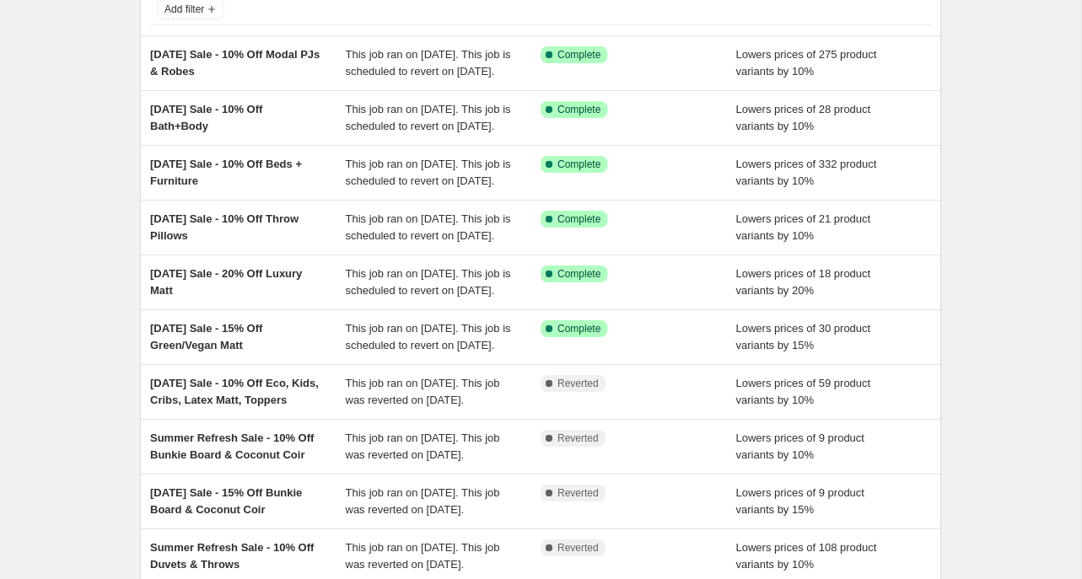
scroll to position [109, 0]
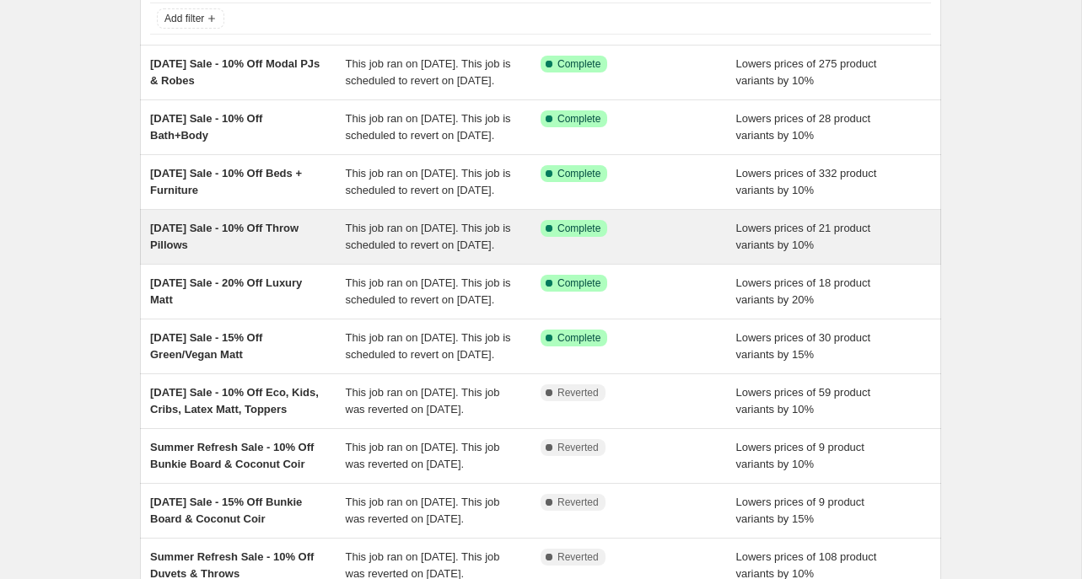
click at [305, 254] on div "[DATE] Sale - 10% Off Throw Pillows" at bounding box center [248, 237] width 196 height 34
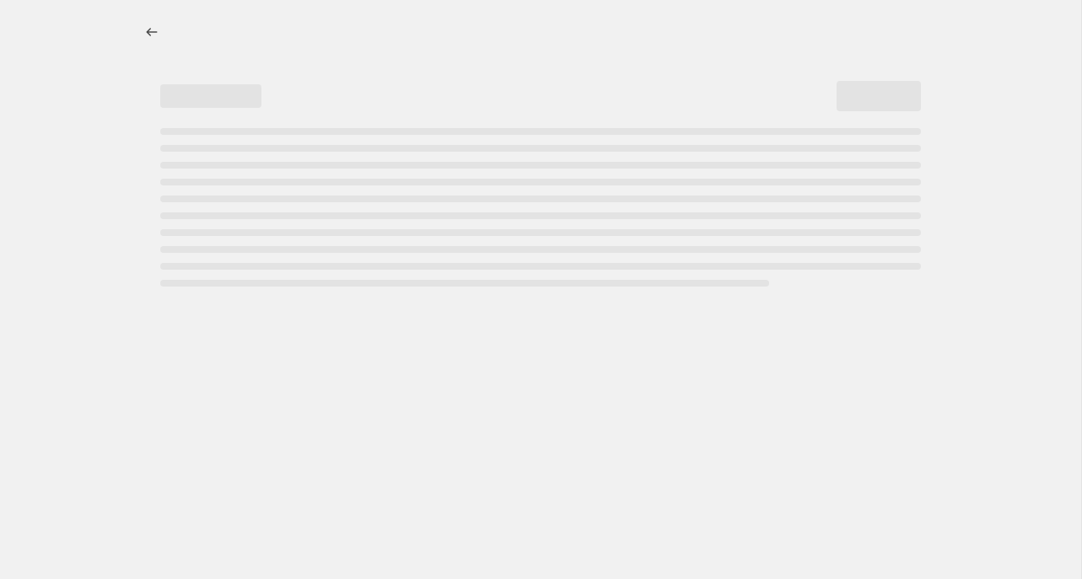
select select "percentage"
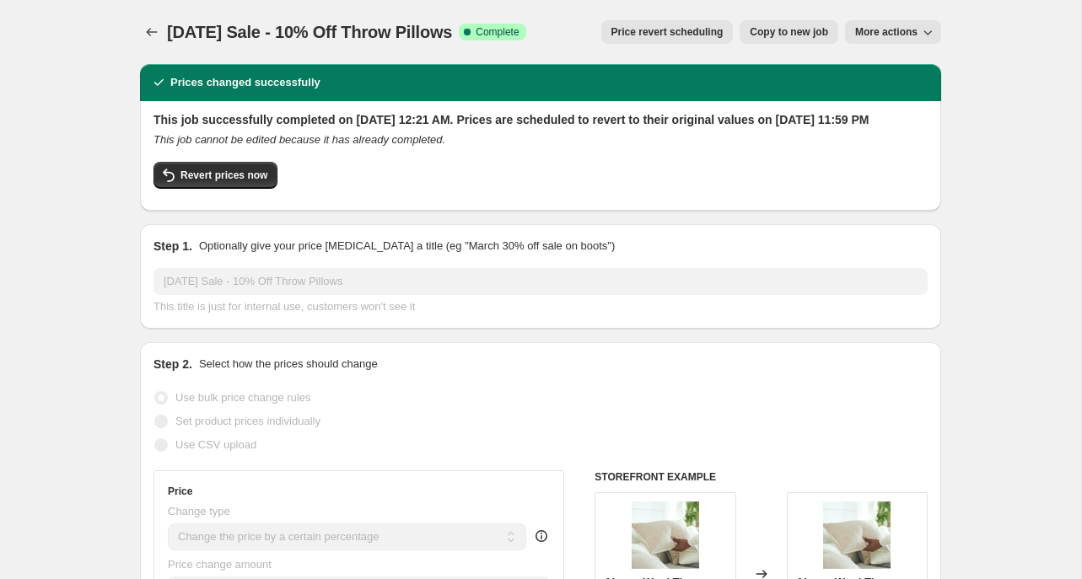
click at [768, 38] on span "Copy to new job" at bounding box center [789, 31] width 78 height 13
select select "percentage"
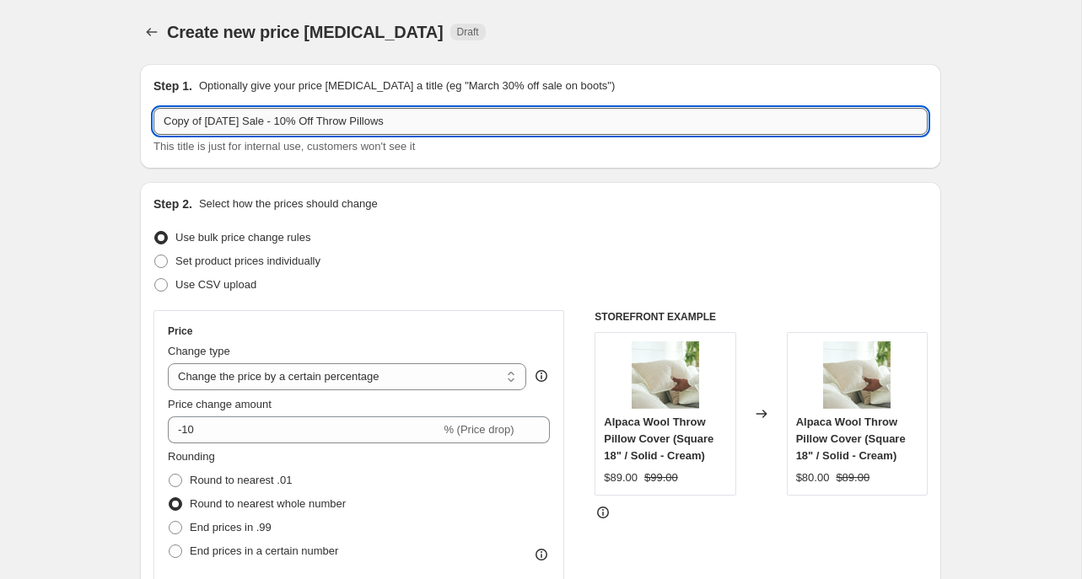
click at [245, 125] on input "Copy of [DATE] Sale - 10% Off Throw Pillows" at bounding box center [540, 121] width 774 height 27
drag, startPoint x: 260, startPoint y: 124, endPoint x: 149, endPoint y: 127, distance: 110.5
click at [149, 127] on div "Step 1. Optionally give your price [MEDICAL_DATA] a title (eg "March 30% off sa…" at bounding box center [540, 116] width 801 height 105
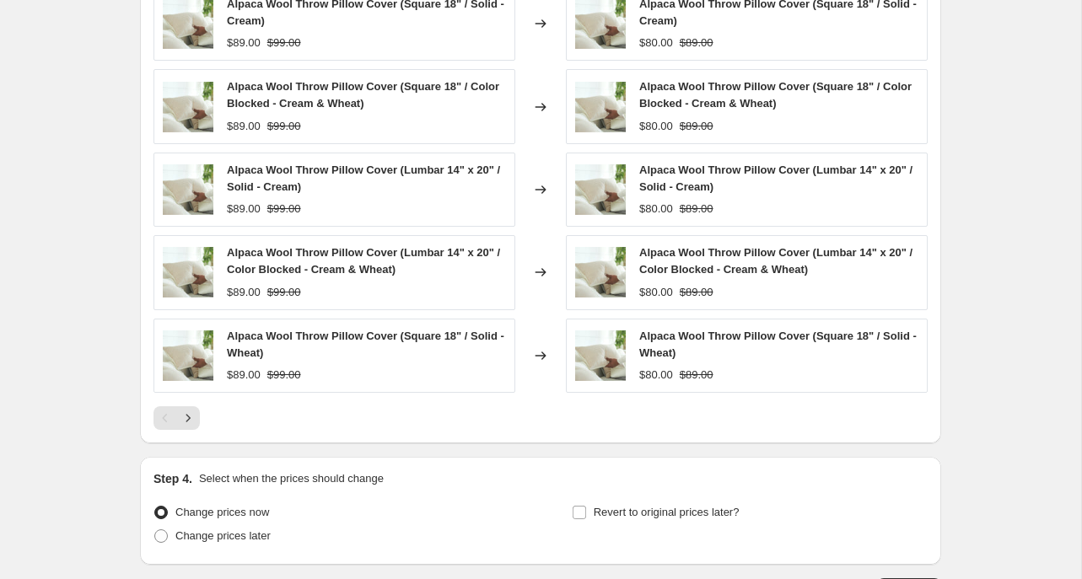
scroll to position [1279, 0]
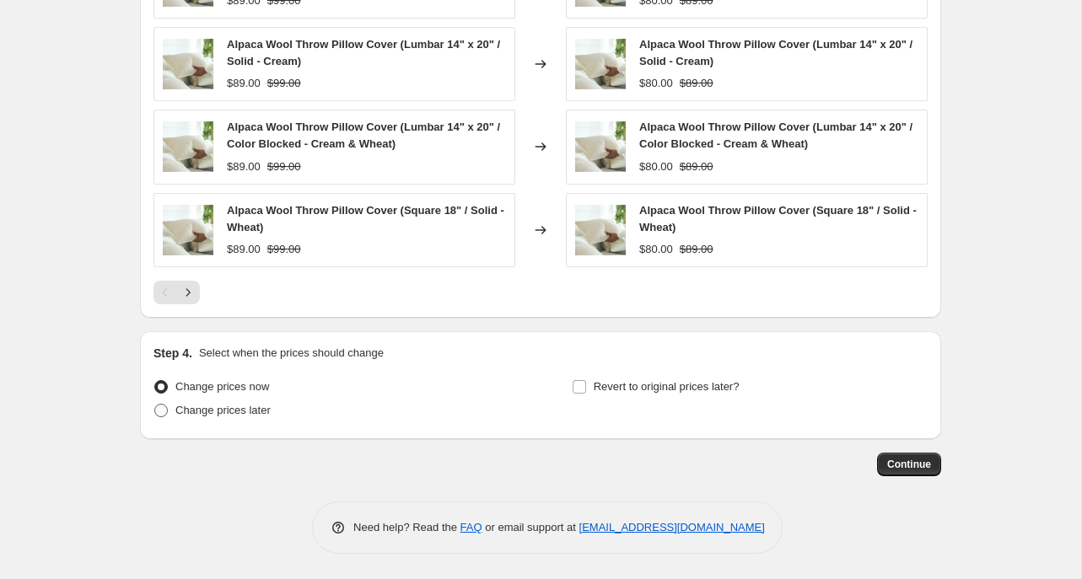
type input "Fall Sale - 10% Off Throw Pillows"
click at [162, 406] on span at bounding box center [160, 410] width 13 height 13
click at [155, 405] on input "Change prices later" at bounding box center [154, 404] width 1 height 1
radio input "true"
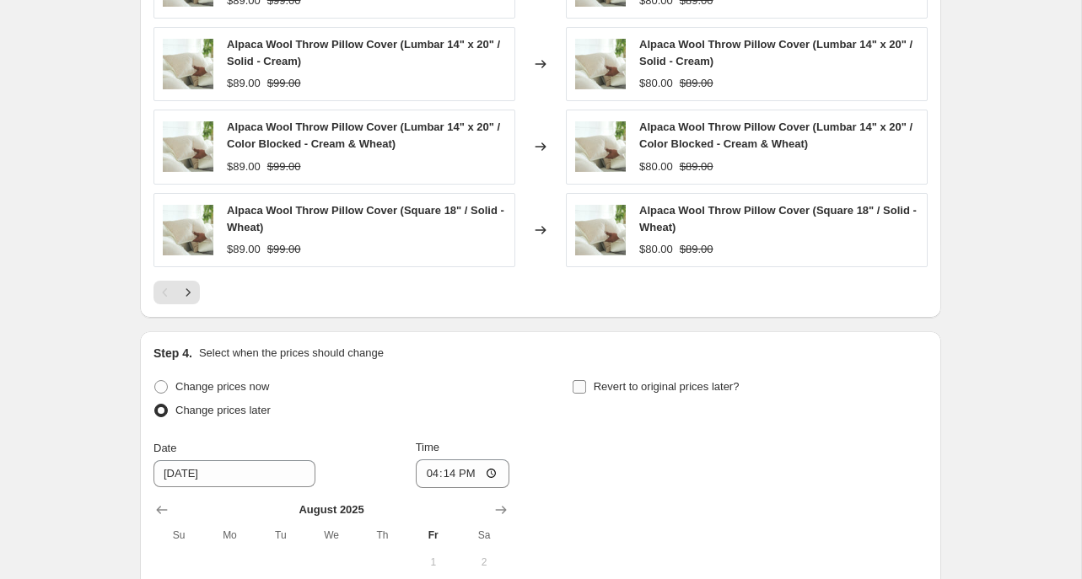
click at [573, 385] on input "Revert to original prices later?" at bounding box center [579, 386] width 13 height 13
checkbox input "true"
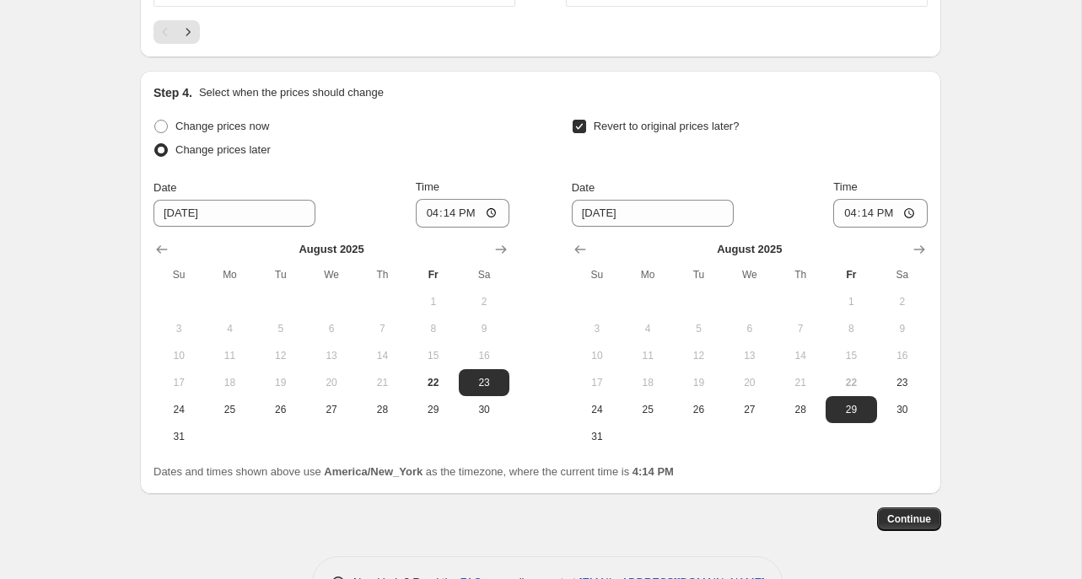
scroll to position [1590, 0]
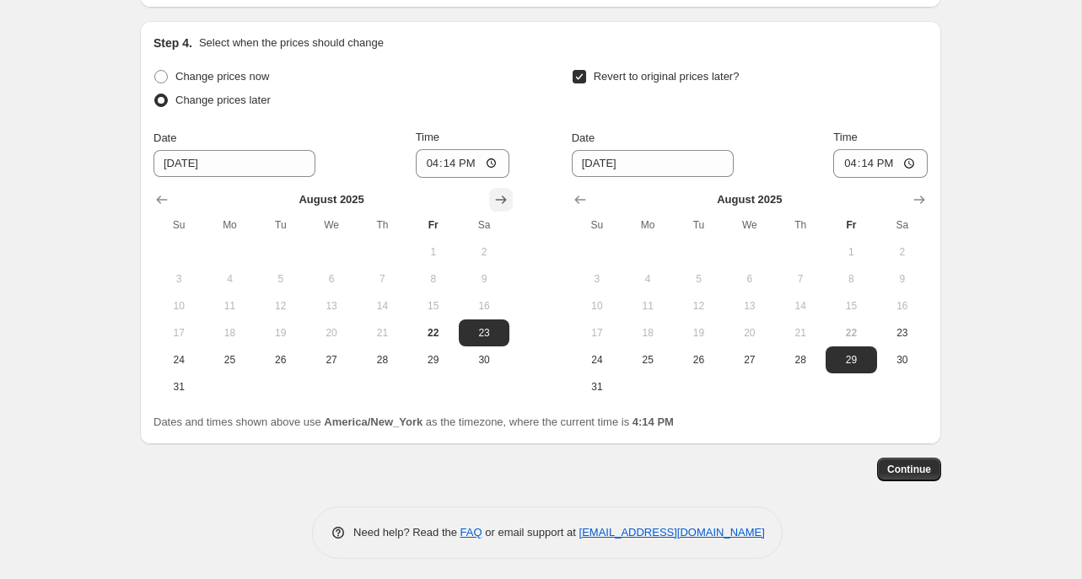
click at [498, 201] on icon "Show next month, September 2025" at bounding box center [501, 199] width 17 height 17
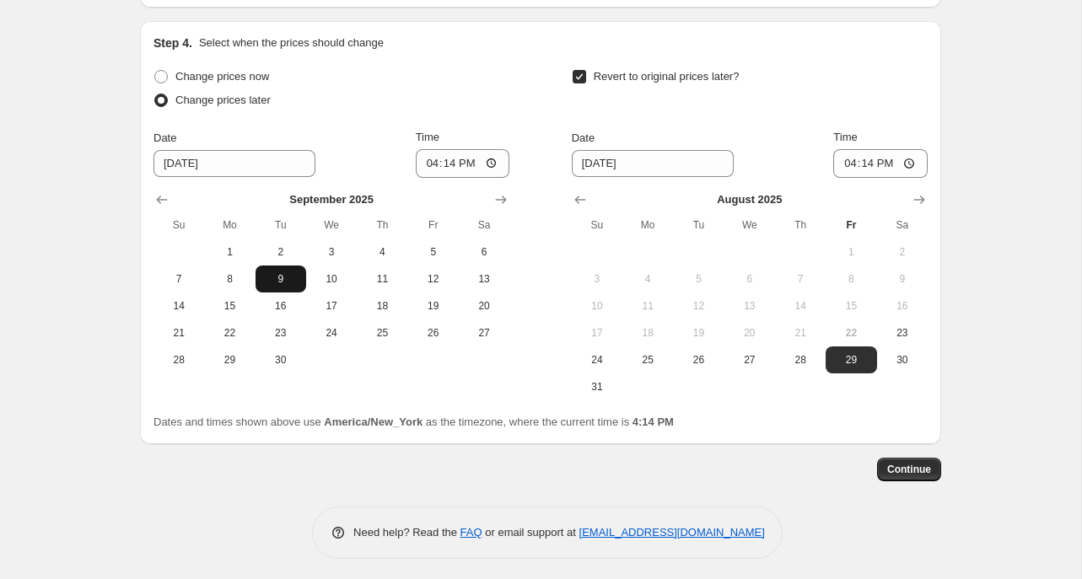
click at [272, 281] on span "9" at bounding box center [280, 278] width 37 height 13
type input "[DATE]"
click at [918, 194] on icon "Show next month, September 2025" at bounding box center [919, 199] width 17 height 17
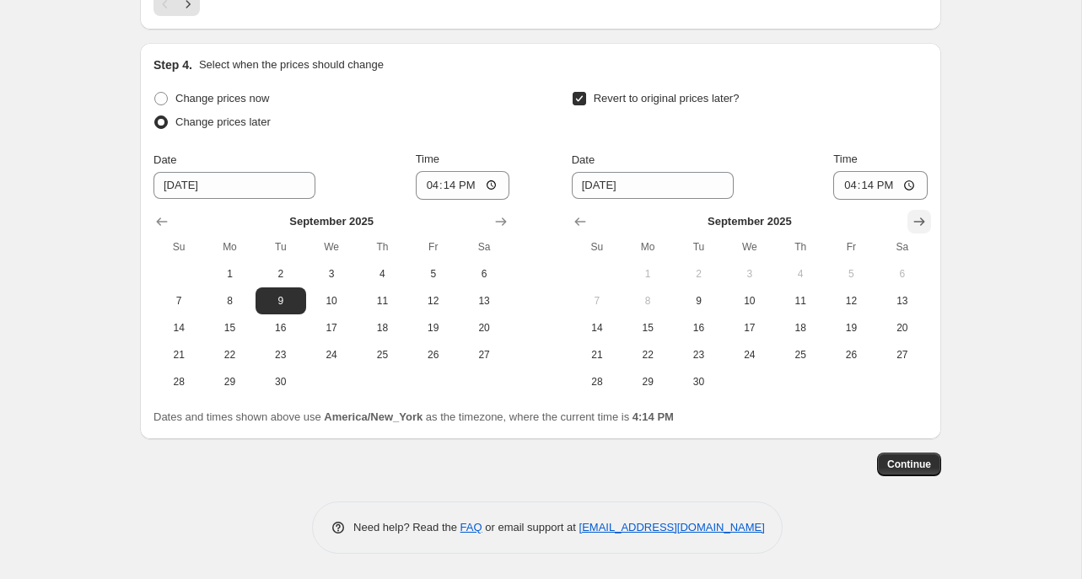
scroll to position [1568, 0]
click at [653, 380] on span "29" at bounding box center [647, 381] width 37 height 13
type input "[DATE]"
click at [431, 189] on input "16:14" at bounding box center [463, 185] width 94 height 29
type input "00:20"
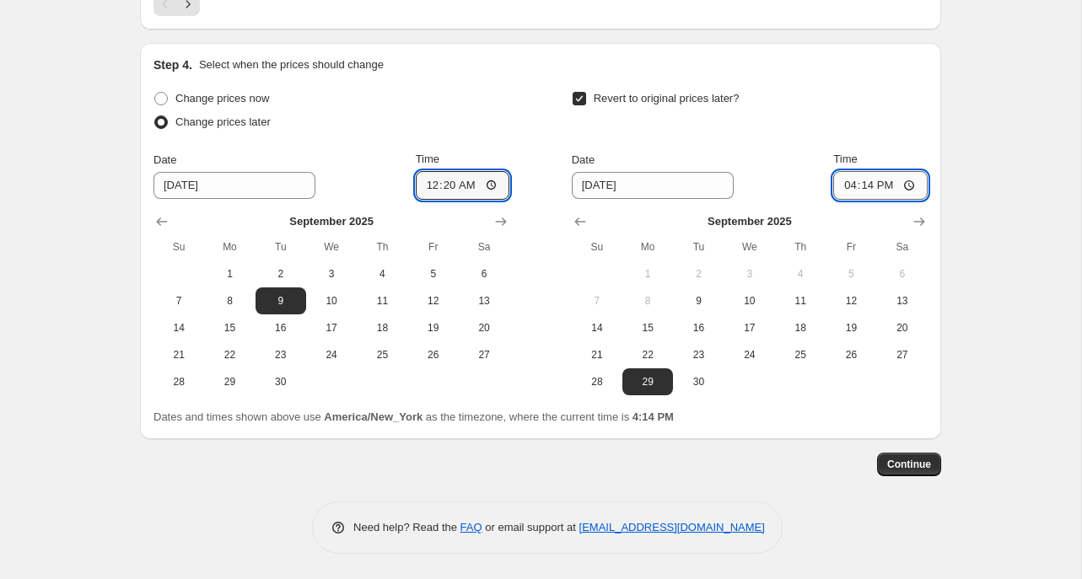
click at [843, 191] on input "16:14" at bounding box center [880, 185] width 94 height 29
type input "23:59"
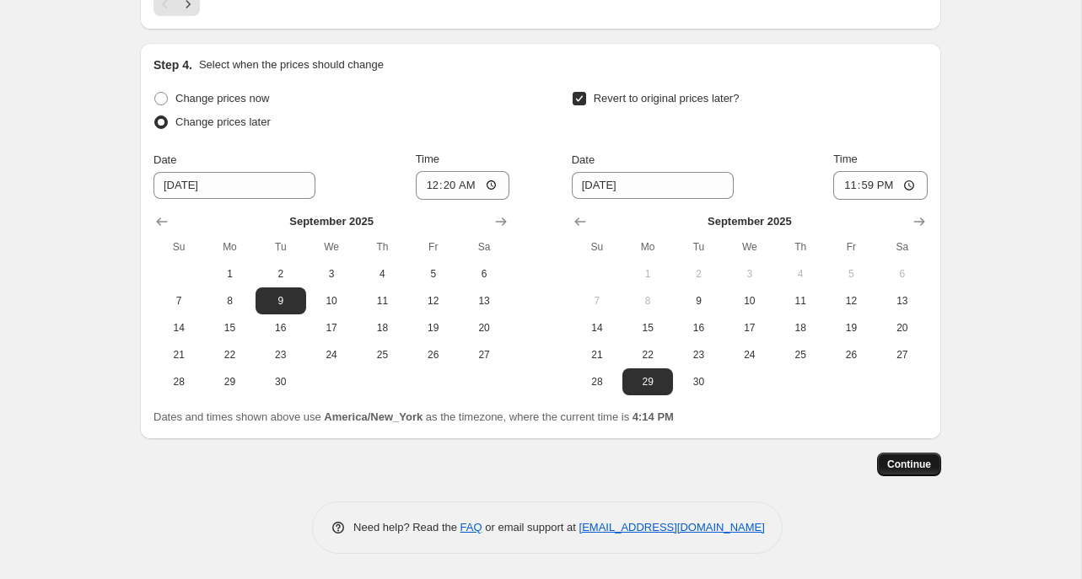
click at [924, 464] on span "Continue" at bounding box center [909, 464] width 44 height 13
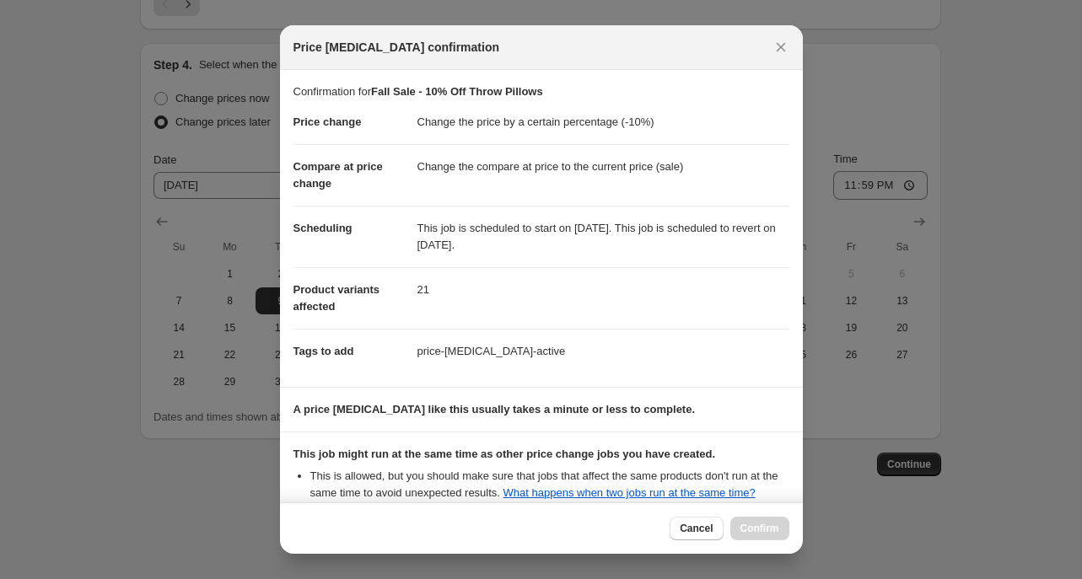
scroll to position [189, 0]
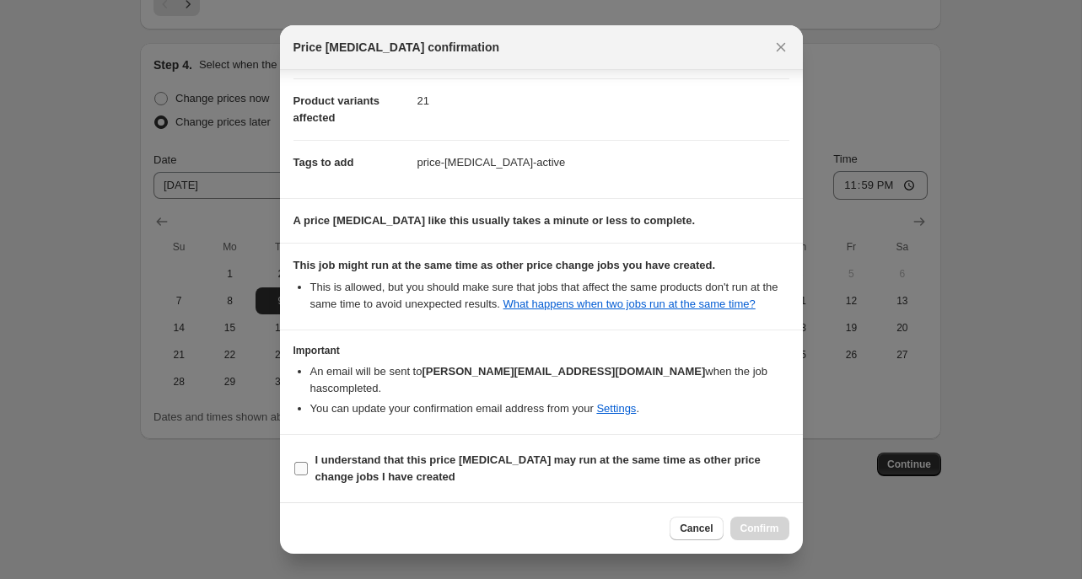
click at [307, 466] on input "I understand that this price [MEDICAL_DATA] may run at the same time as other p…" at bounding box center [300, 468] width 13 height 13
checkbox input "true"
click at [763, 528] on span "Confirm" at bounding box center [759, 528] width 39 height 13
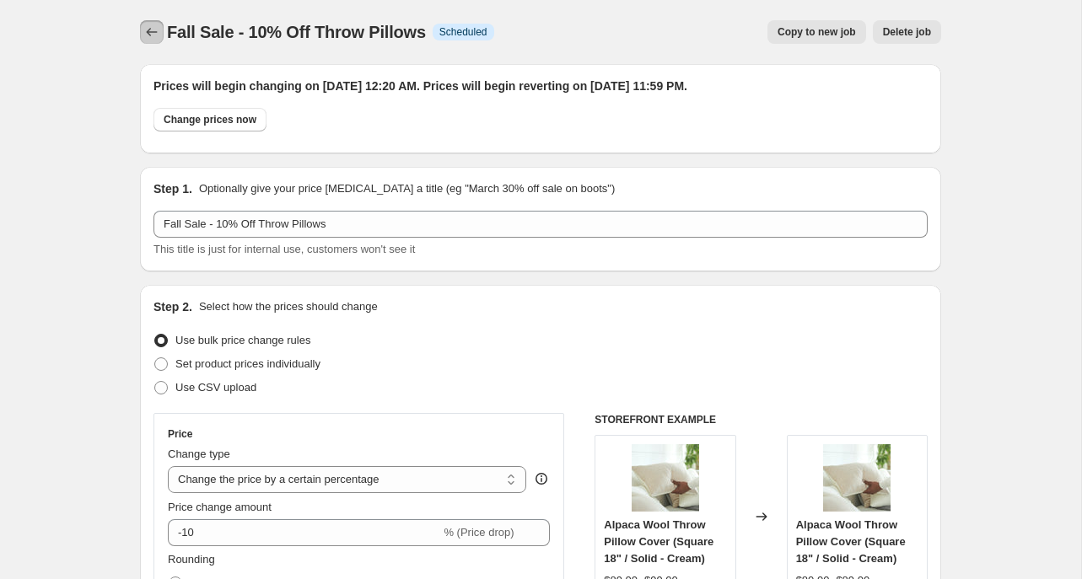
click at [155, 22] on button "Price change jobs" at bounding box center [152, 32] width 24 height 24
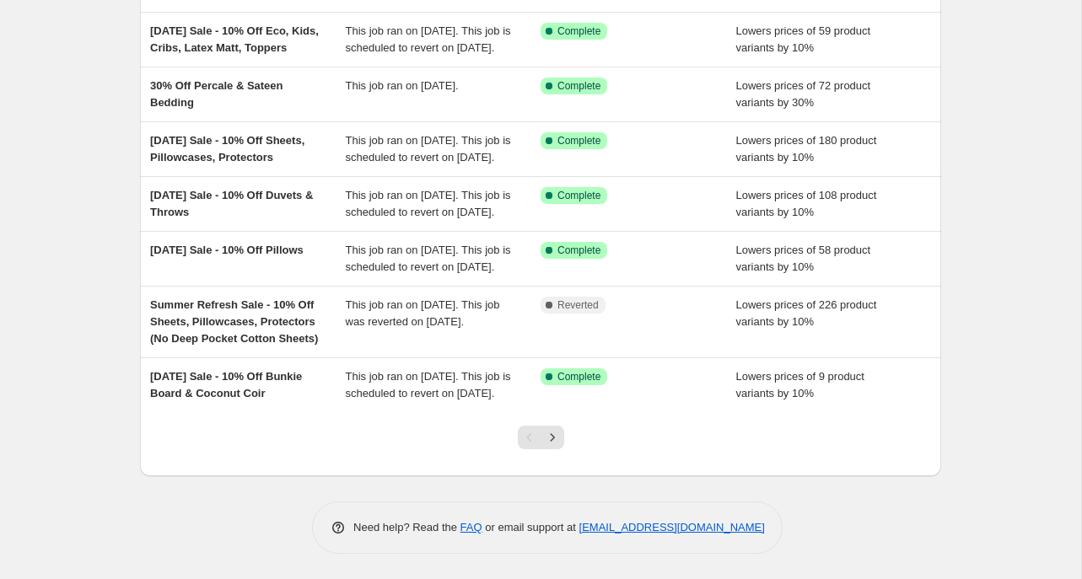
scroll to position [447, 0]
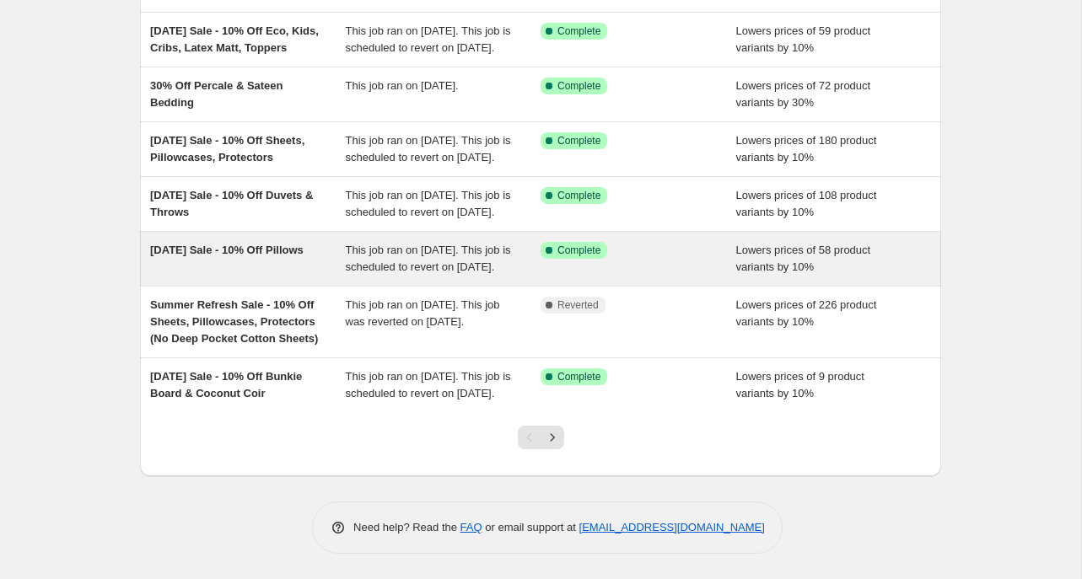
click at [248, 276] on div "[DATE] Sale - 10% Off Pillows" at bounding box center [248, 259] width 196 height 34
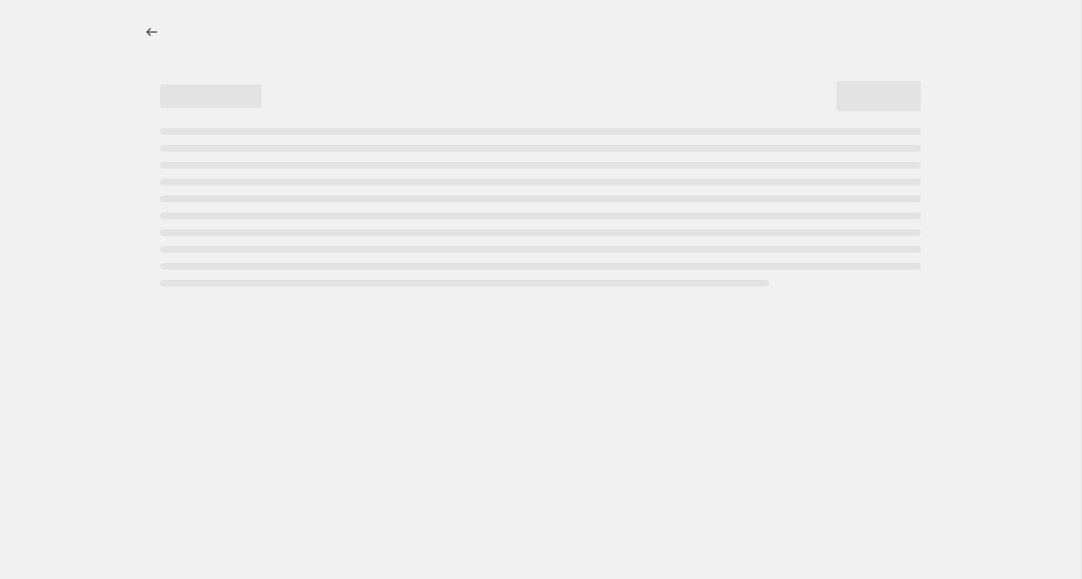
select select "percentage"
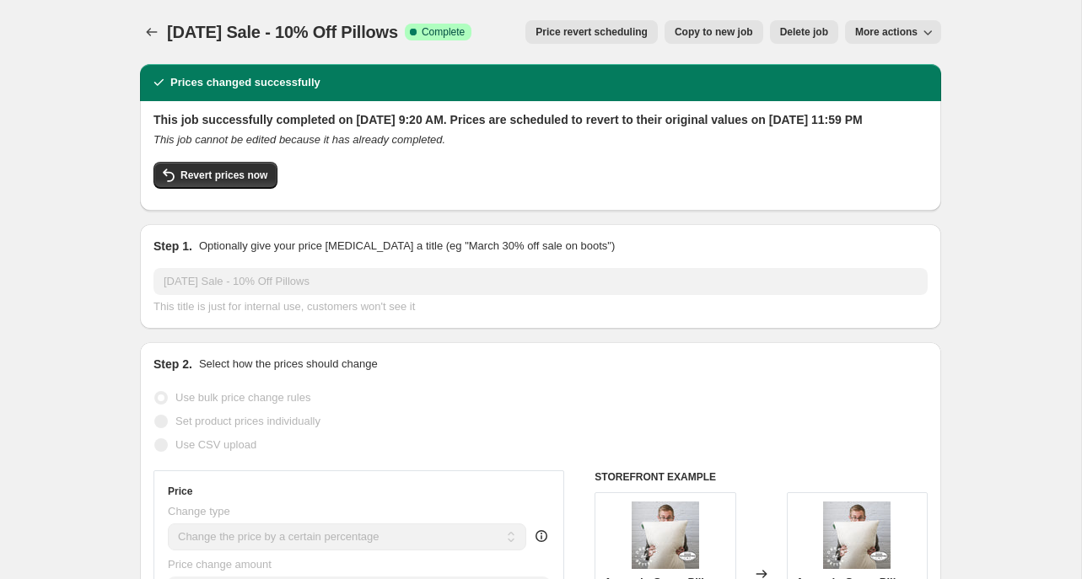
click at [738, 32] on span "Copy to new job" at bounding box center [714, 31] width 78 height 13
select select "percentage"
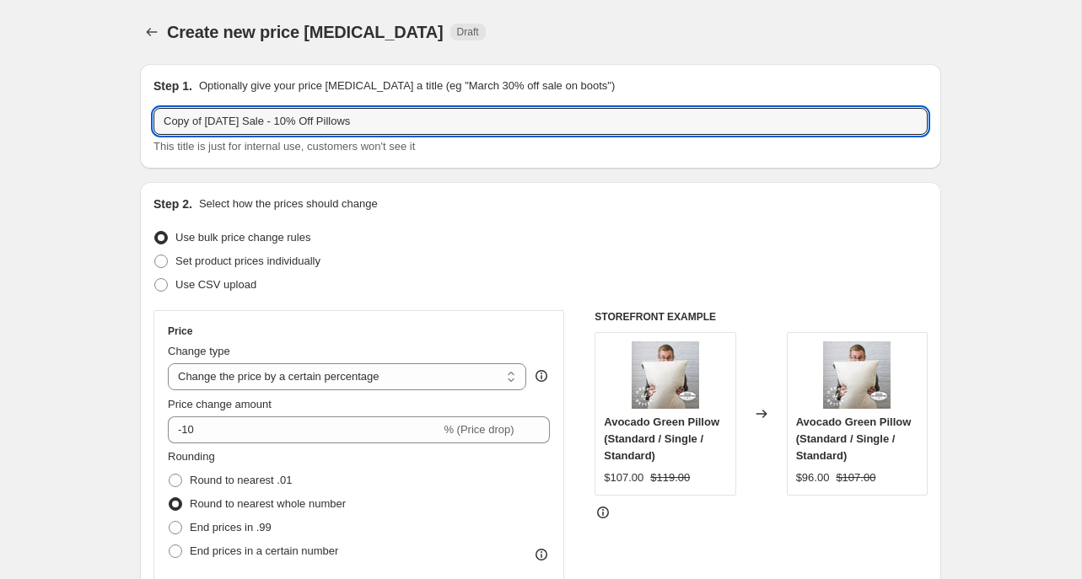
drag, startPoint x: 260, startPoint y: 121, endPoint x: 136, endPoint y: 118, distance: 124.0
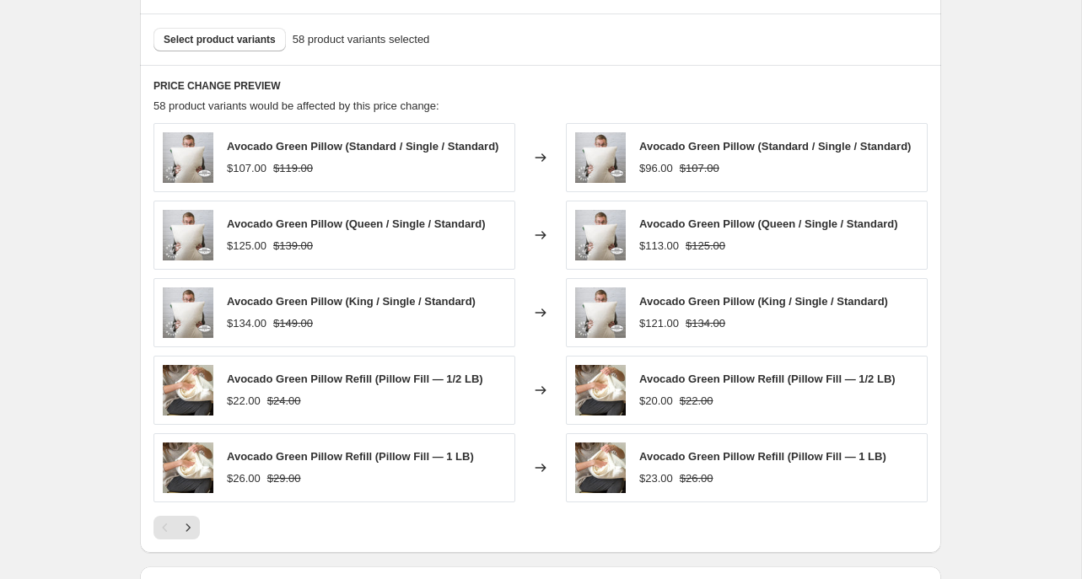
scroll to position [1041, 0]
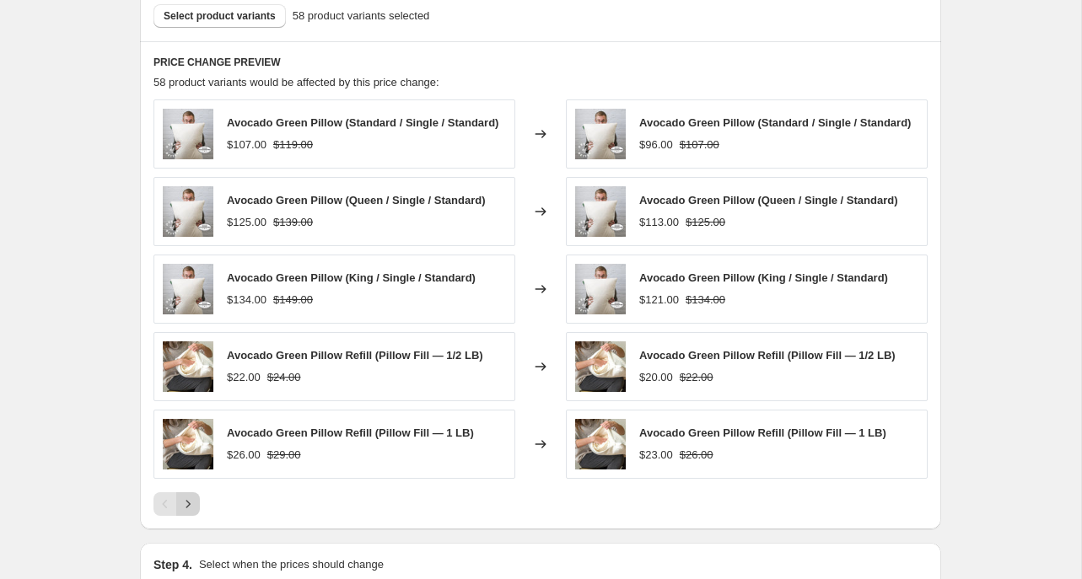
type input "Fall Sale - 10% Off Pillows"
click at [192, 503] on icon "Next" at bounding box center [188, 504] width 17 height 17
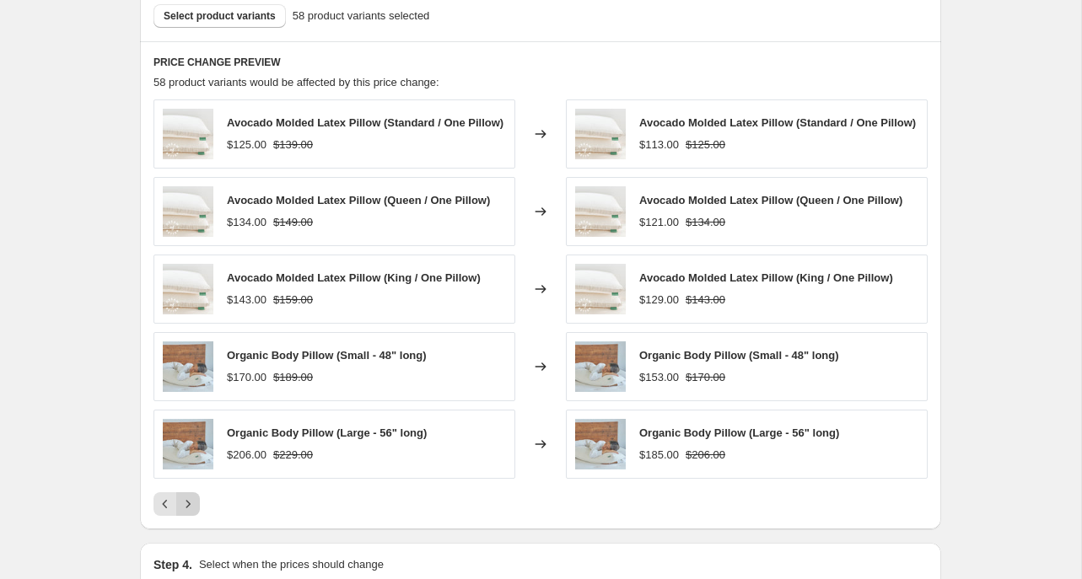
click at [191, 509] on icon "Next" at bounding box center [188, 504] width 17 height 17
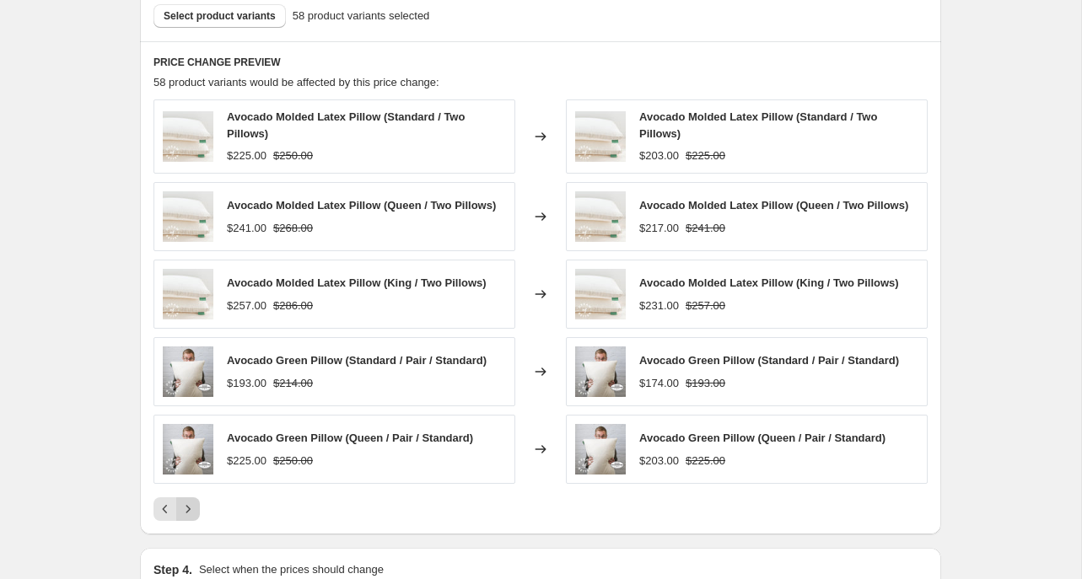
click at [191, 509] on icon "Next" at bounding box center [188, 509] width 17 height 17
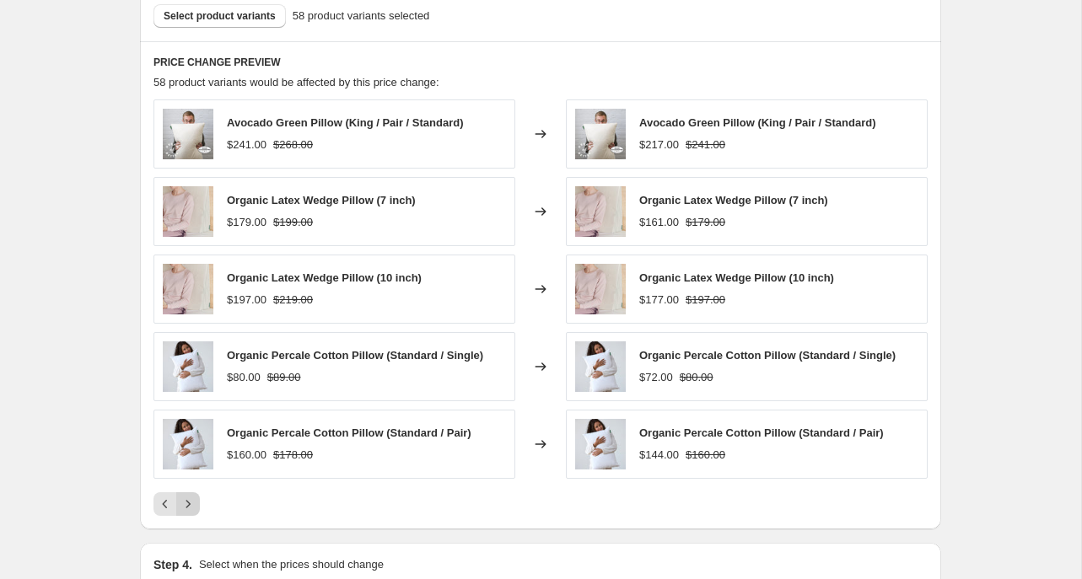
click at [191, 509] on icon "Next" at bounding box center [188, 504] width 17 height 17
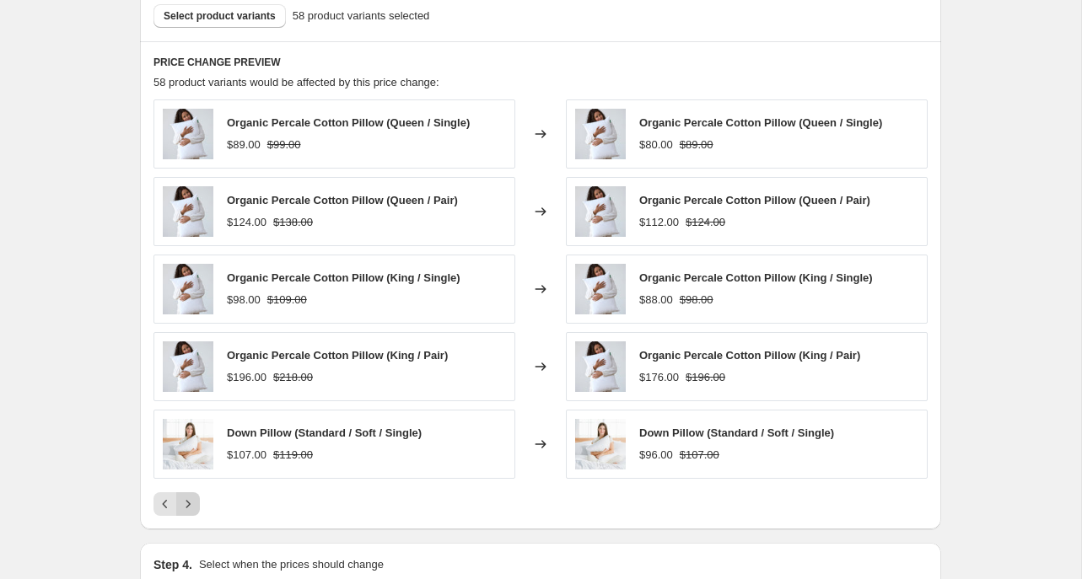
click at [191, 503] on icon "Next" at bounding box center [188, 504] width 17 height 17
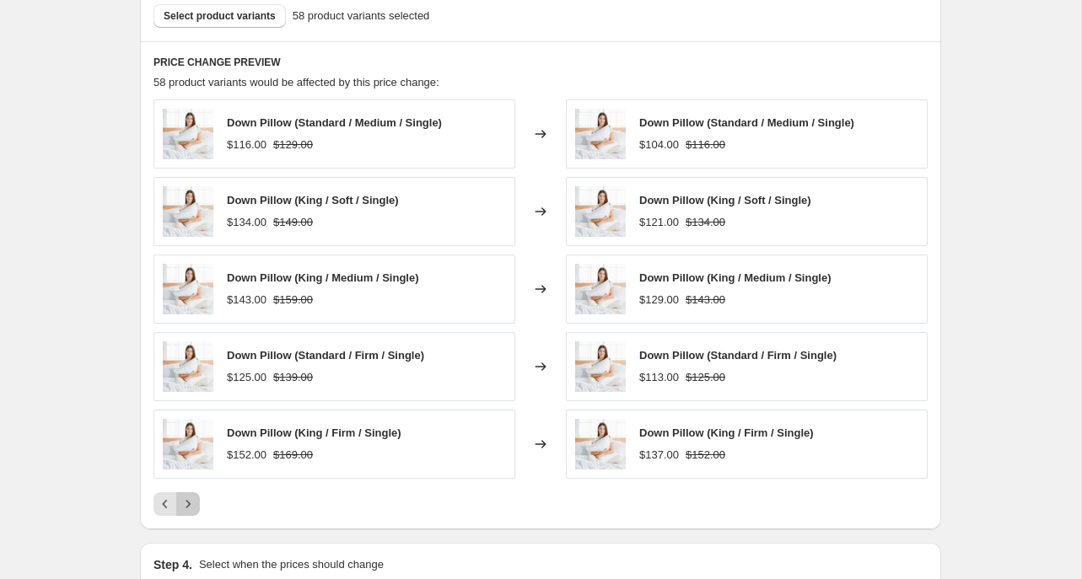
click at [191, 503] on icon "Next" at bounding box center [188, 504] width 17 height 17
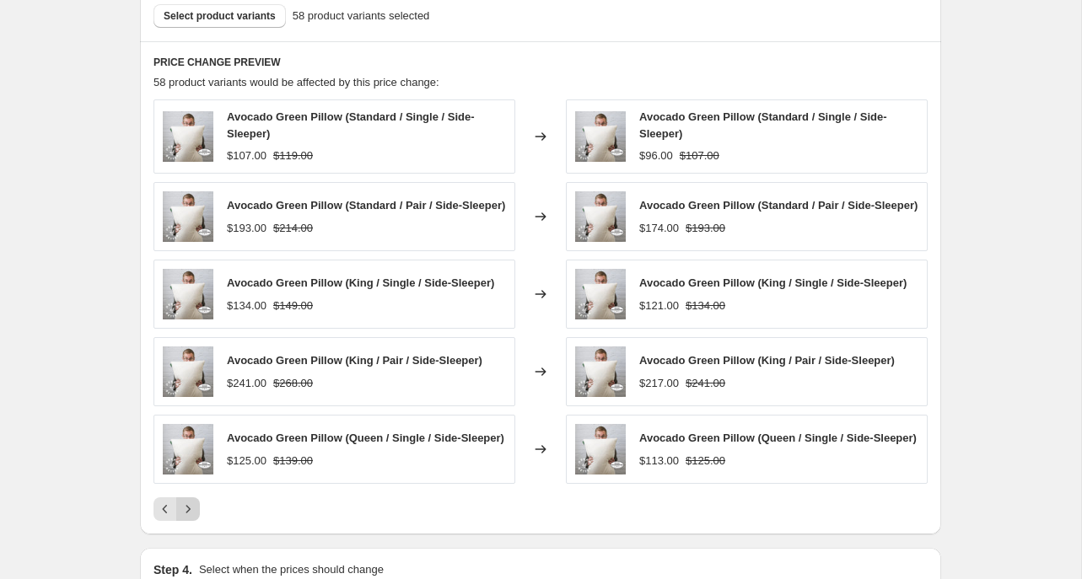
click at [191, 503] on div "Avocado Green Pillow (Standard / Single / Side-Sleeper) $107.00 $119.00 Changed…" at bounding box center [540, 311] width 774 height 422
click at [188, 518] on icon "Next" at bounding box center [188, 509] width 17 height 17
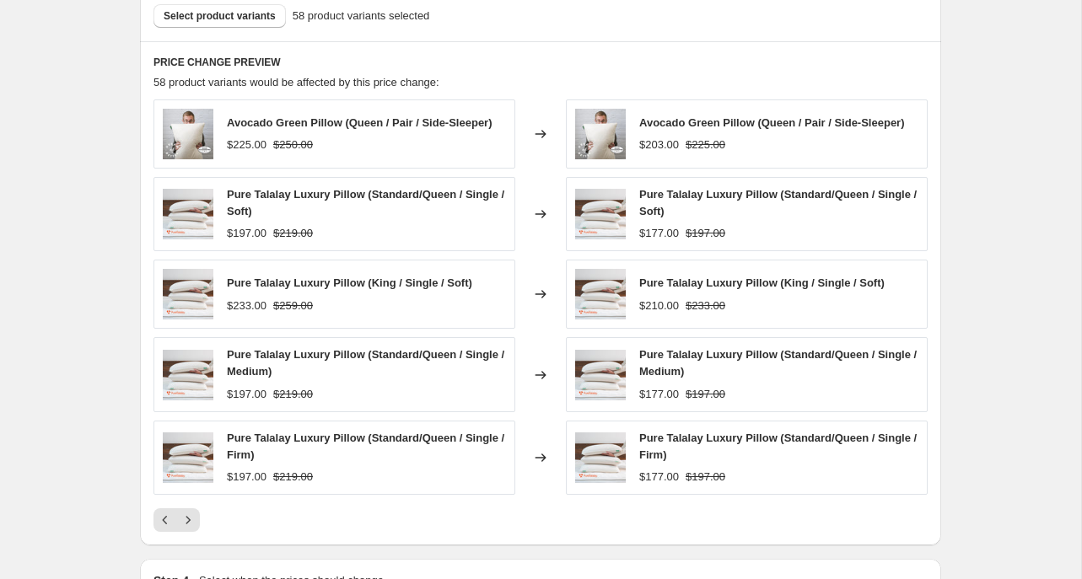
click at [189, 521] on icon "Next" at bounding box center [188, 520] width 4 height 8
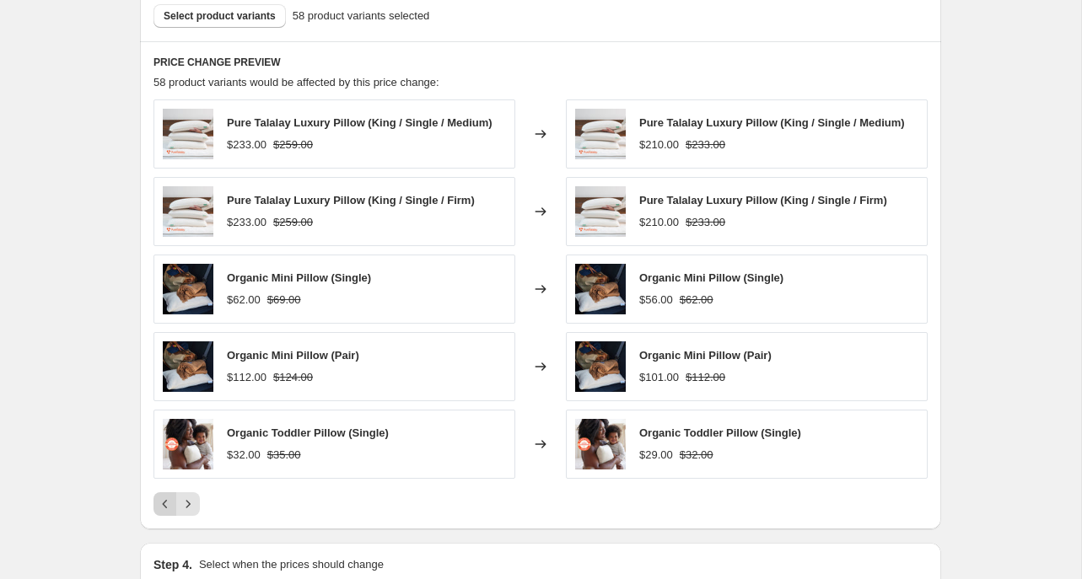
click at [165, 505] on icon "Previous" at bounding box center [165, 504] width 17 height 17
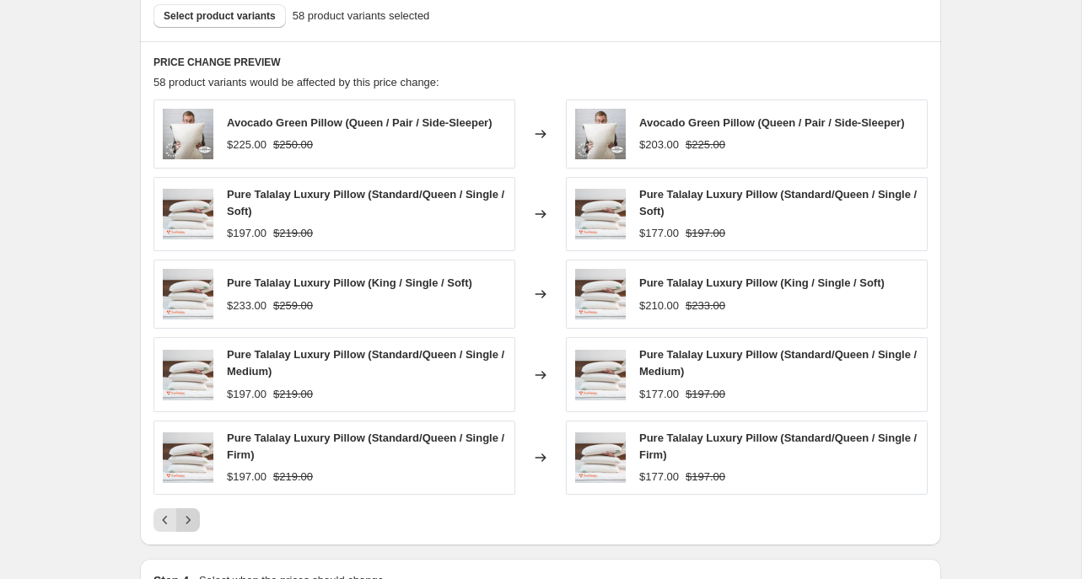
click at [188, 523] on icon "Next" at bounding box center [188, 520] width 17 height 17
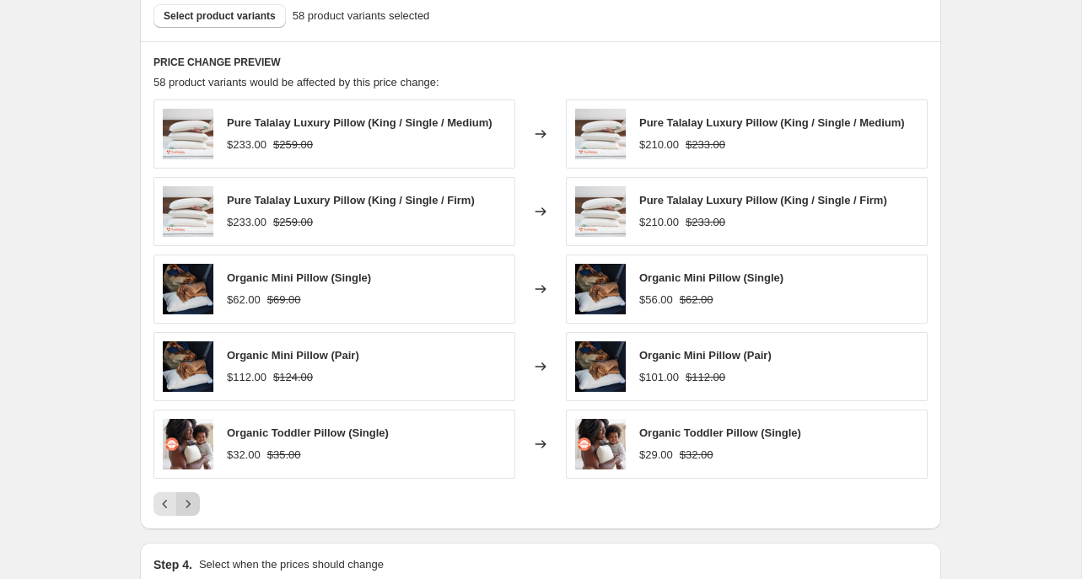
click at [188, 508] on icon "Next" at bounding box center [188, 504] width 17 height 17
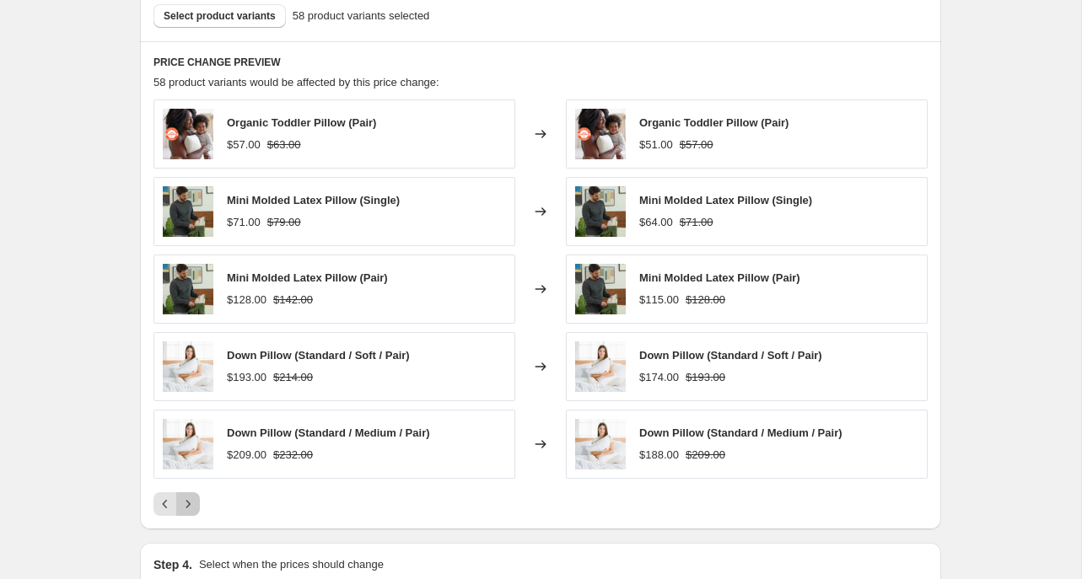
click at [188, 508] on icon "Next" at bounding box center [188, 504] width 17 height 17
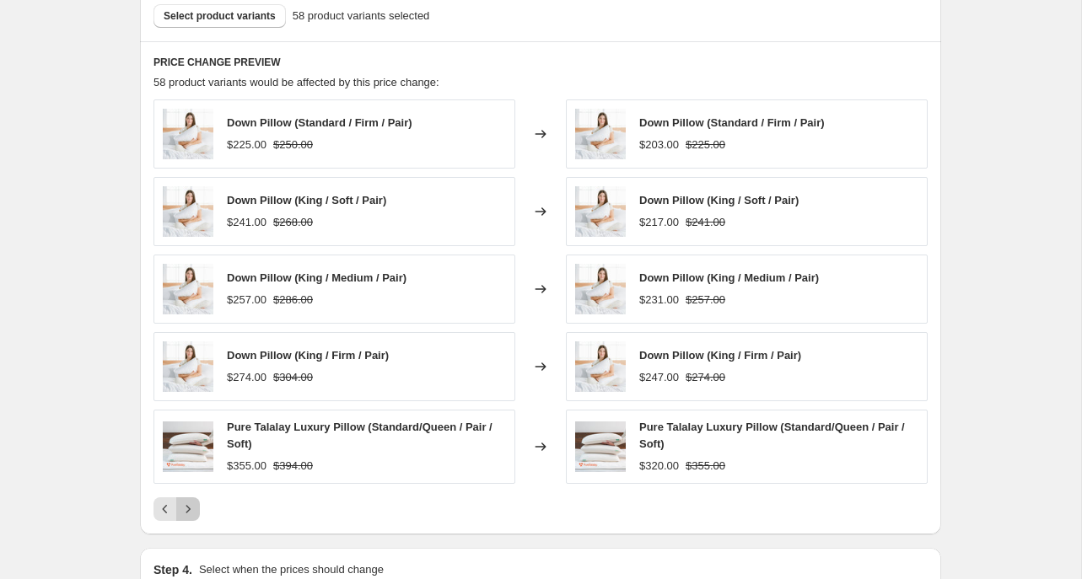
click at [188, 508] on icon "Next" at bounding box center [188, 509] width 17 height 17
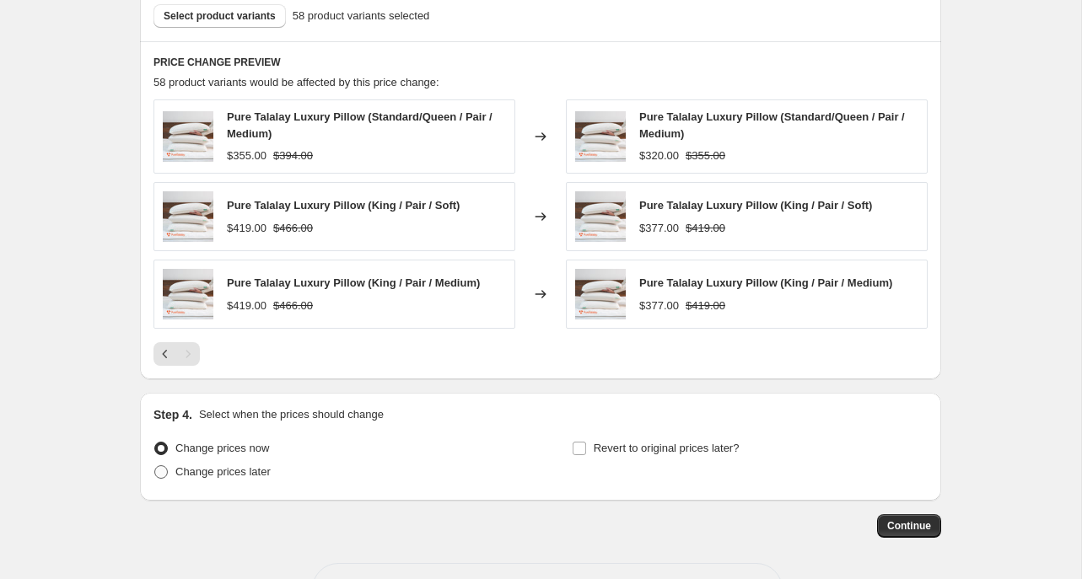
click at [165, 476] on span at bounding box center [160, 472] width 13 height 13
click at [155, 466] on input "Change prices later" at bounding box center [154, 466] width 1 height 1
radio input "true"
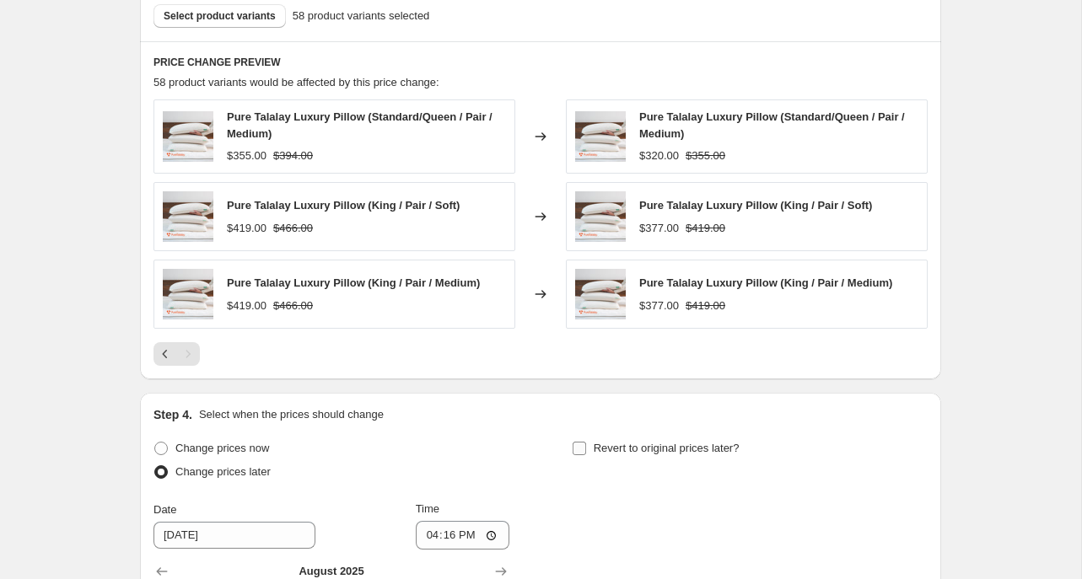
click at [583, 449] on input "Revert to original prices later?" at bounding box center [579, 448] width 13 height 13
checkbox input "true"
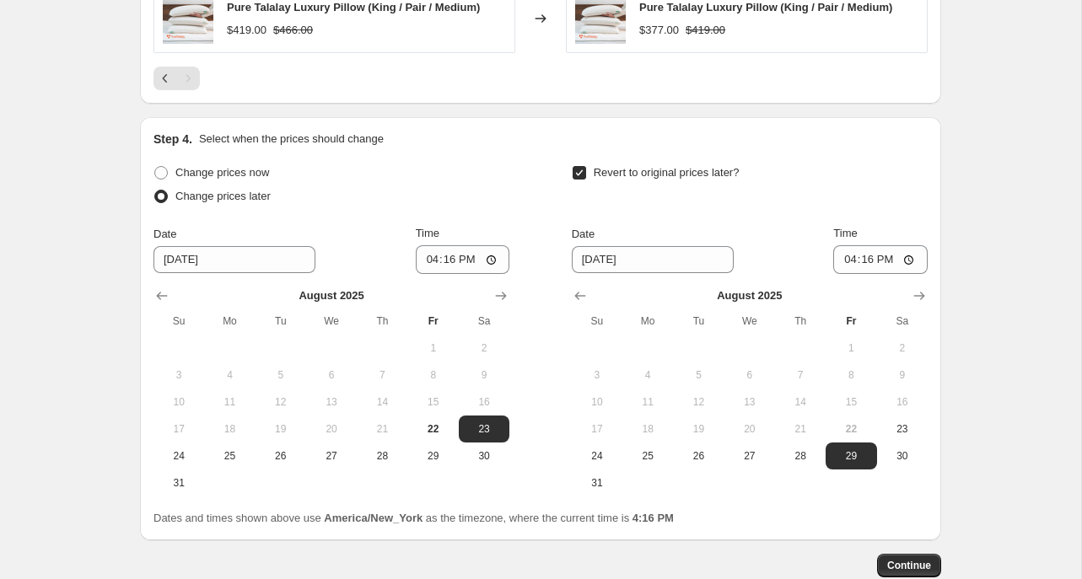
scroll to position [1347, 0]
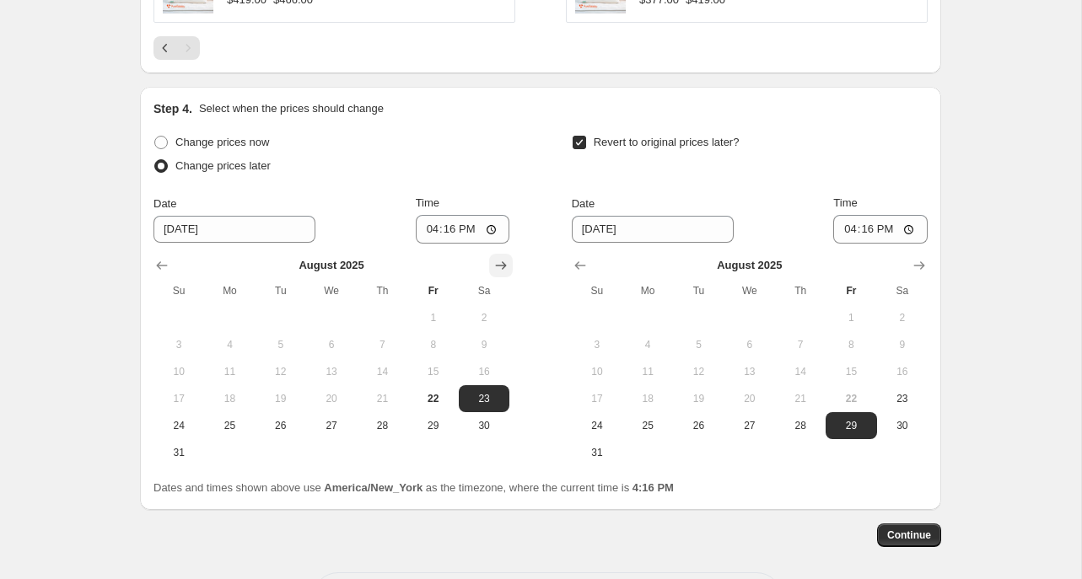
click at [498, 269] on icon "Show next month, September 2025" at bounding box center [501, 265] width 17 height 17
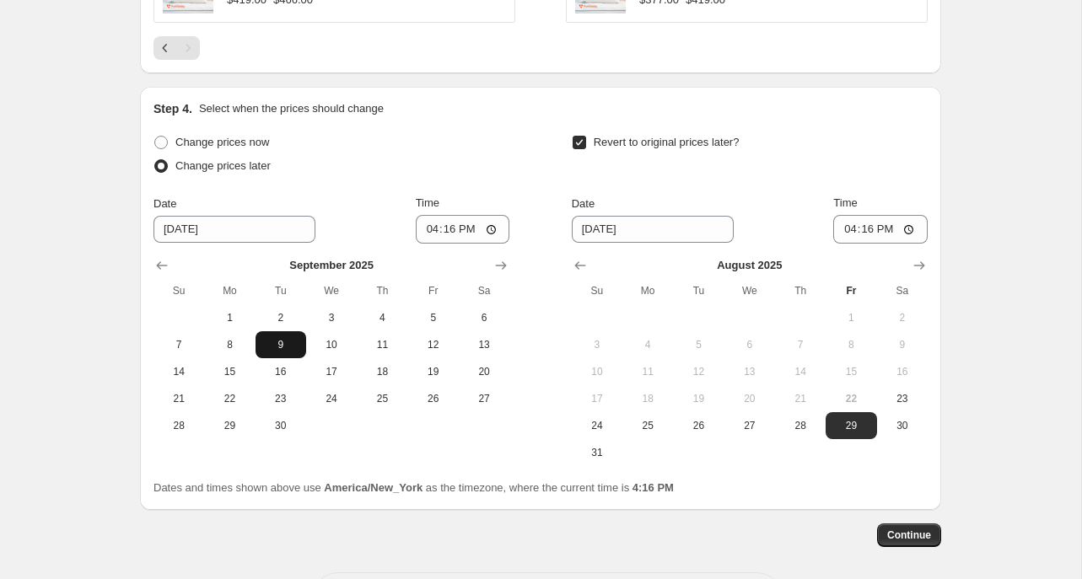
click at [283, 347] on span "9" at bounding box center [280, 344] width 37 height 13
type input "[DATE]"
click at [918, 267] on icon "Show next month, September 2025" at bounding box center [919, 265] width 17 height 17
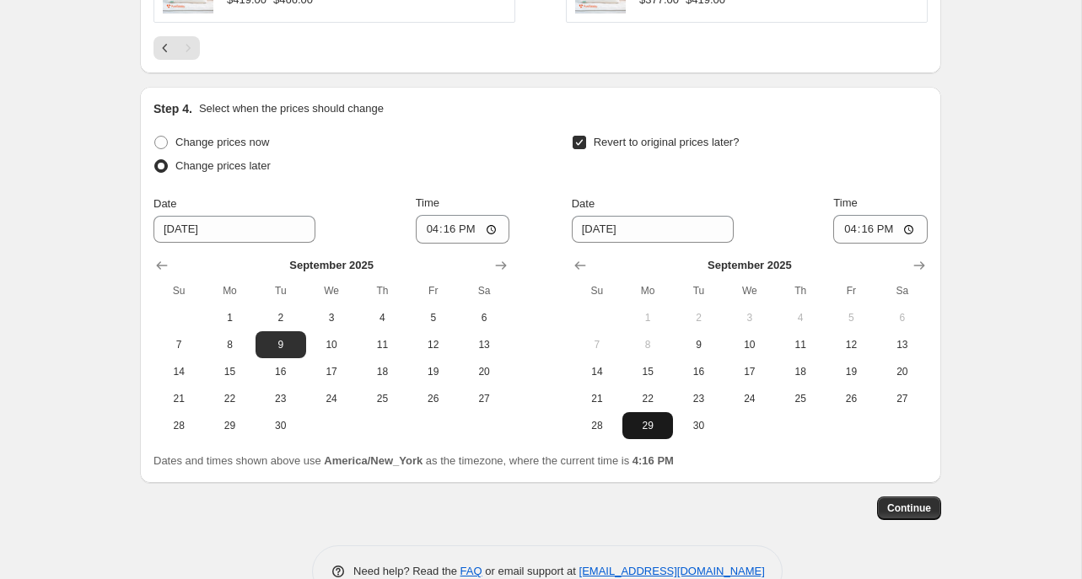
click at [655, 427] on span "29" at bounding box center [647, 425] width 37 height 13
type input "[DATE]"
click at [428, 231] on input "16:16" at bounding box center [463, 229] width 94 height 29
type input "00:20"
click at [848, 233] on input "16:16" at bounding box center [880, 229] width 94 height 29
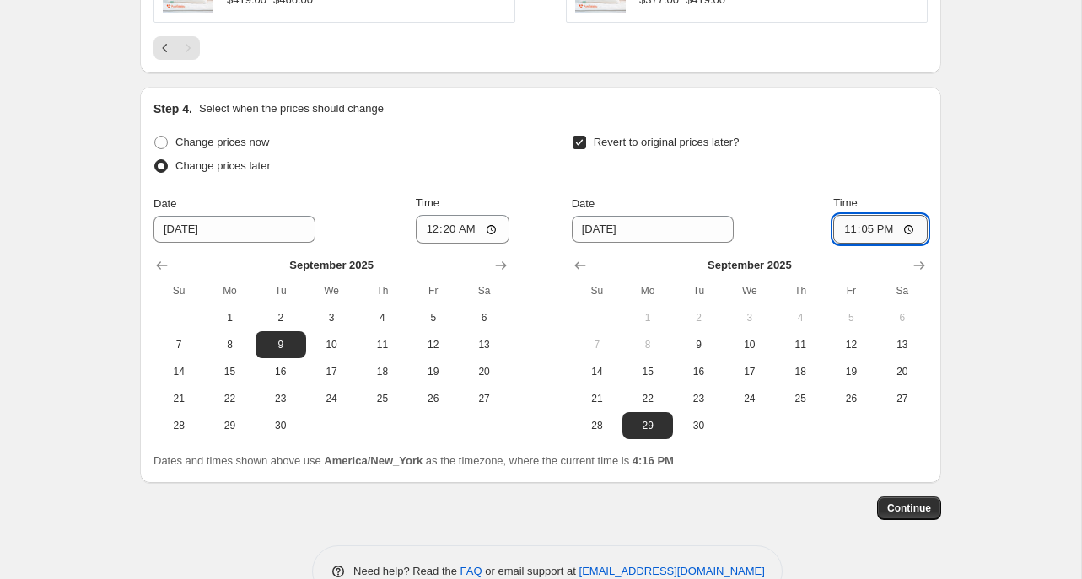
type input "23:59"
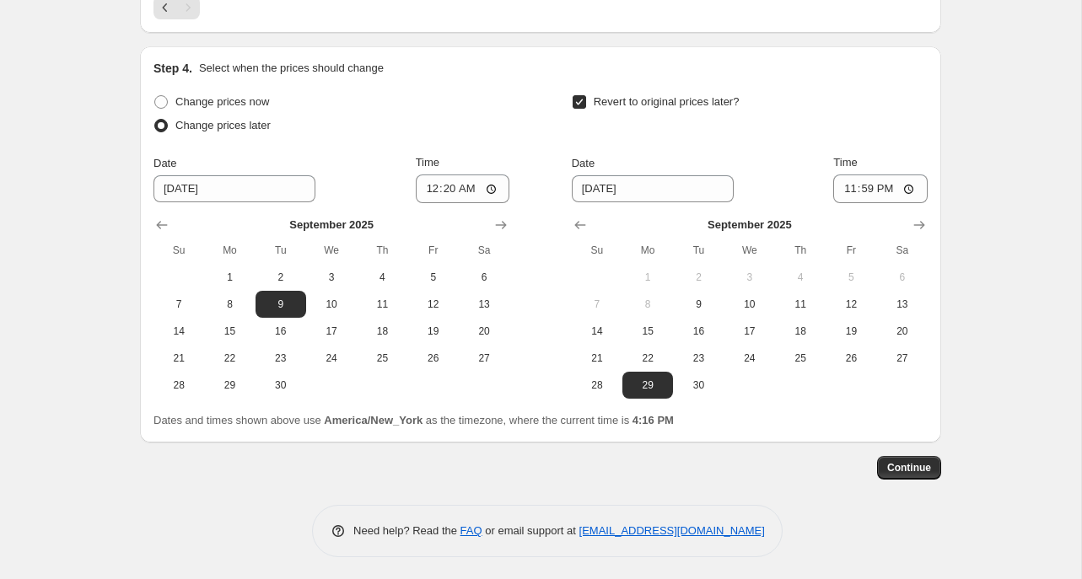
scroll to position [1391, 0]
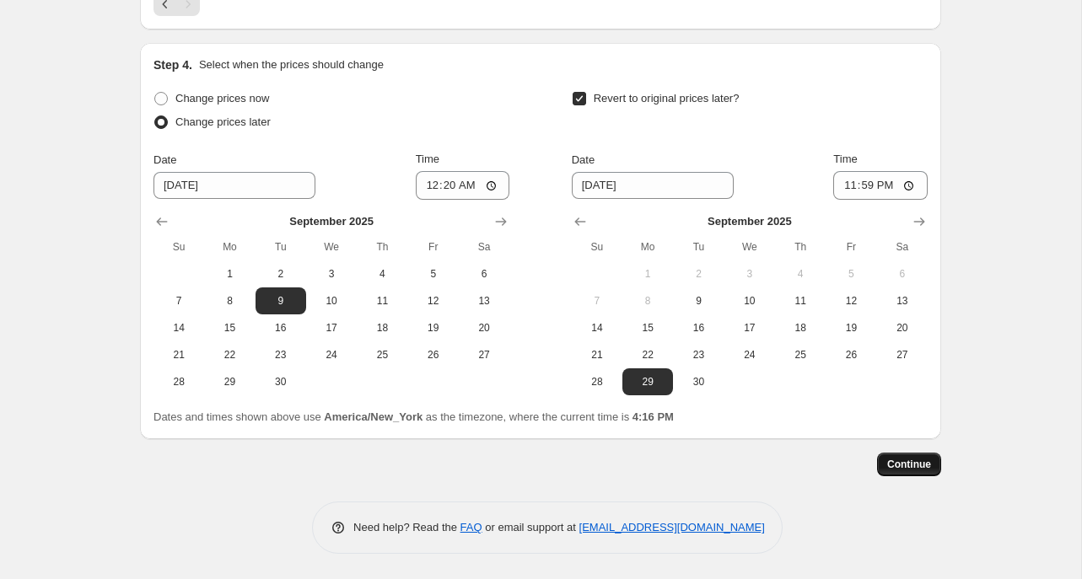
click at [911, 463] on span "Continue" at bounding box center [909, 464] width 44 height 13
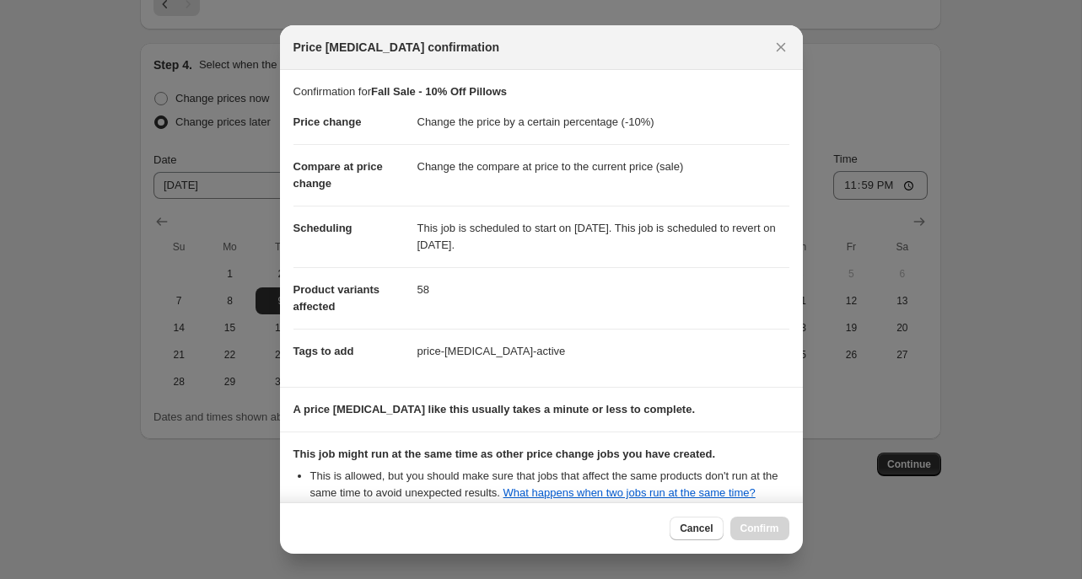
scroll to position [189, 0]
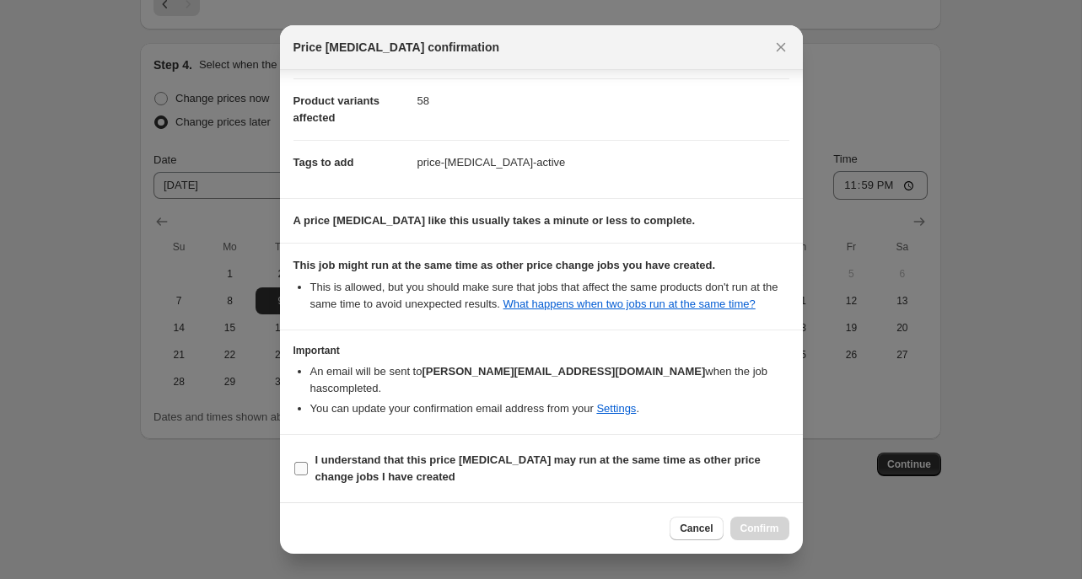
click at [309, 468] on label "I understand that this price [MEDICAL_DATA] may run at the same time as other p…" at bounding box center [541, 469] width 496 height 40
click at [308, 468] on input "I understand that this price [MEDICAL_DATA] may run at the same time as other p…" at bounding box center [300, 468] width 13 height 13
checkbox input "true"
click at [762, 524] on span "Confirm" at bounding box center [759, 528] width 39 height 13
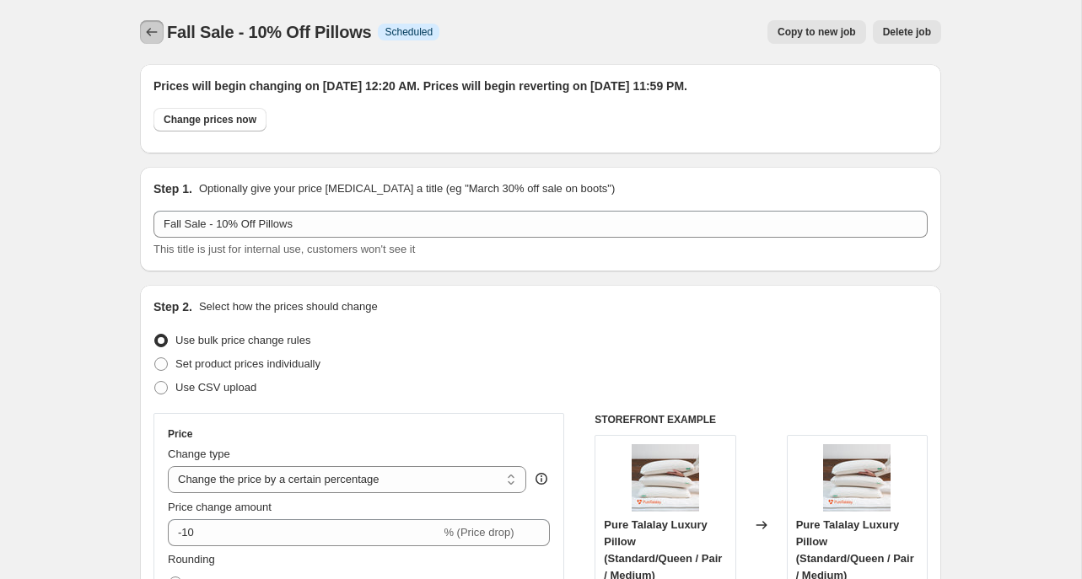
click at [149, 35] on icon "Price change jobs" at bounding box center [152, 32] width 11 height 8
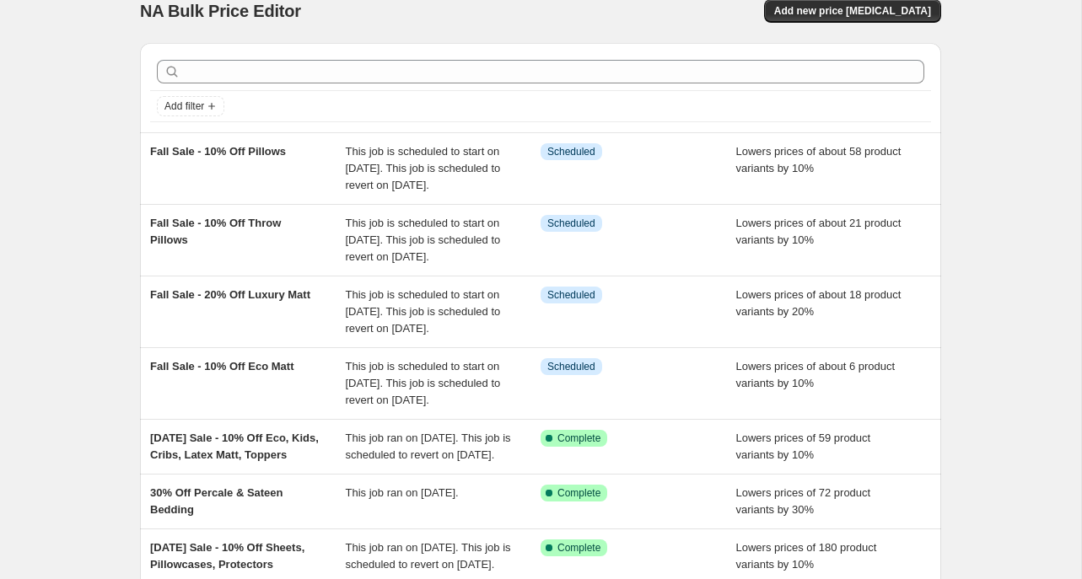
scroll to position [25, 0]
